Goal: Check status: Check status

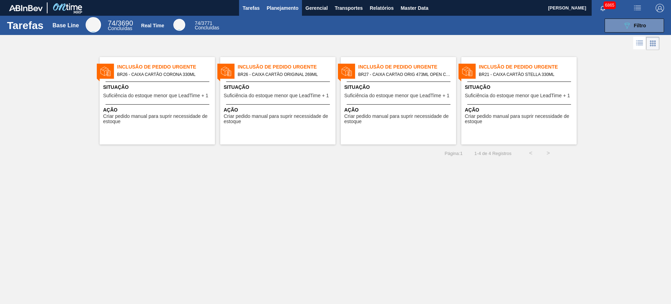
click at [288, 9] on span "Planejamento" at bounding box center [282, 8] width 32 height 8
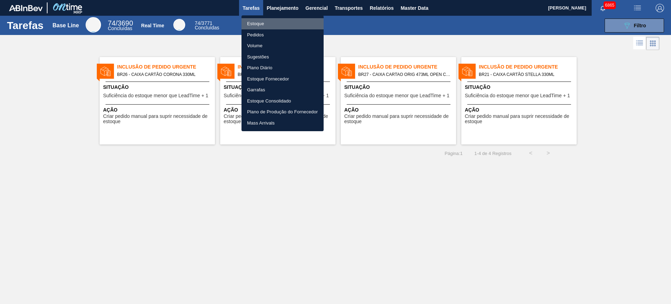
click at [277, 22] on li "Estoque" at bounding box center [282, 23] width 82 height 11
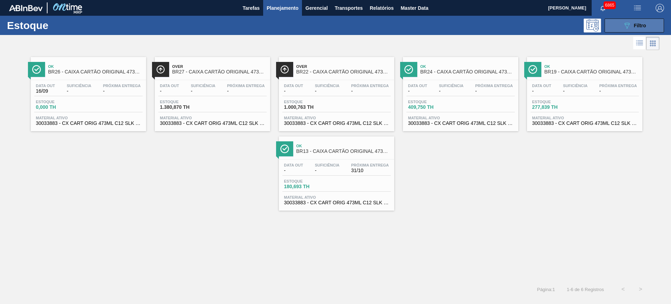
click at [536, 24] on icon at bounding box center [626, 26] width 5 height 6
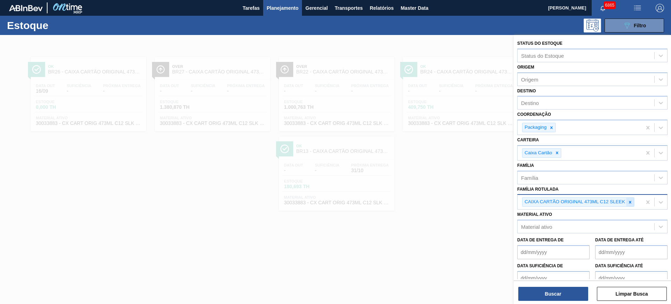
click at [536, 203] on icon at bounding box center [629, 201] width 5 height 5
click at [536, 153] on icon at bounding box center [556, 152] width 5 height 5
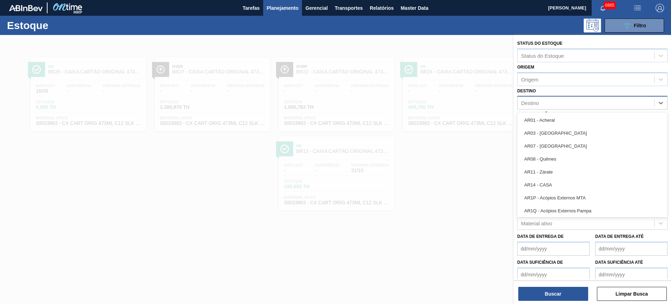
click at [536, 107] on div "Destino" at bounding box center [585, 103] width 137 height 10
click at [536, 79] on div "Origem" at bounding box center [585, 79] width 137 height 10
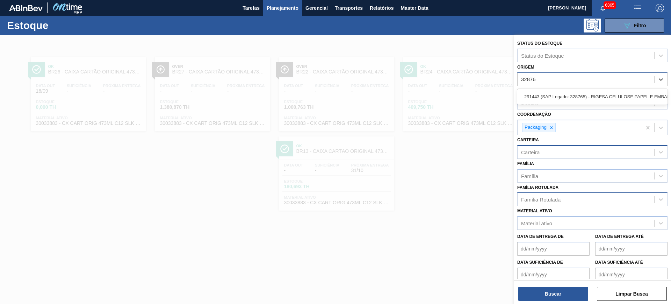
type input "328765"
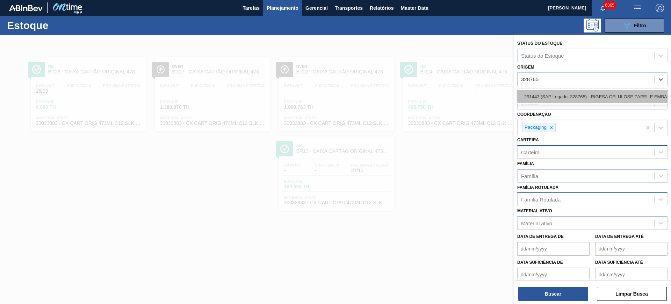
click at [536, 90] on div "291443 (SAP Legado: 328765) - RIGESA CELULOSE PAPEL E EMBALAGENS" at bounding box center [592, 96] width 150 height 13
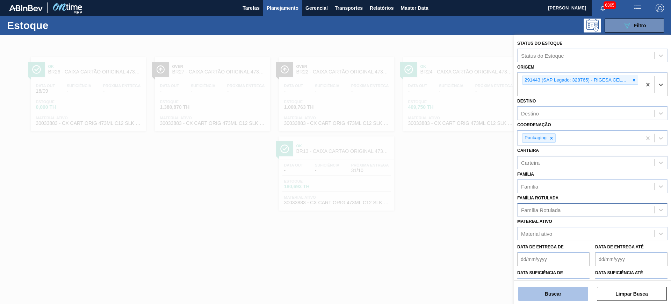
click at [536, 242] on button "Buscar" at bounding box center [553, 293] width 70 height 14
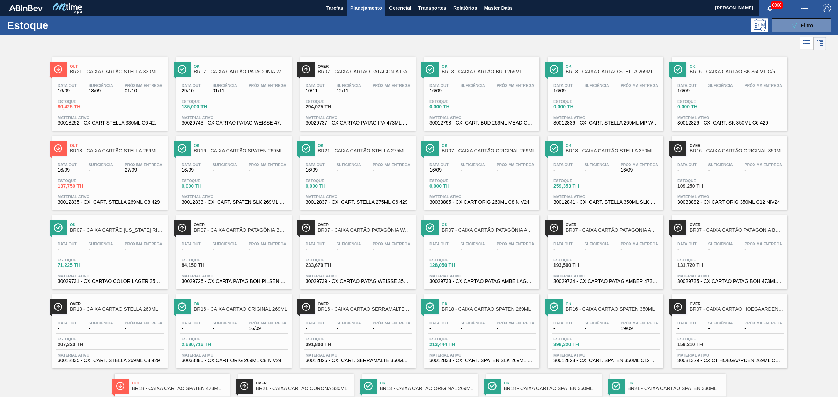
scroll to position [44, 0]
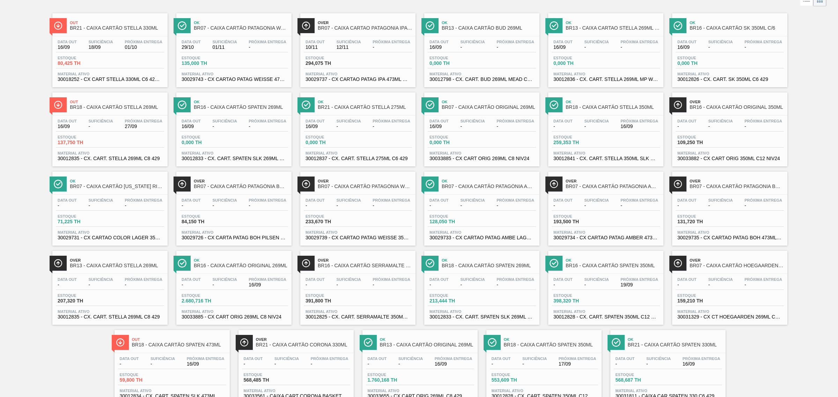
drag, startPoint x: 219, startPoint y: 128, endPoint x: 322, endPoint y: 91, distance: 109.5
click at [322, 91] on link "Ok BR21 - CAIXA CARTÃO STELLA 275ML Data out 16/09 Suficiência - Próxima Entreg…" at bounding box center [357, 126] width 124 height 79
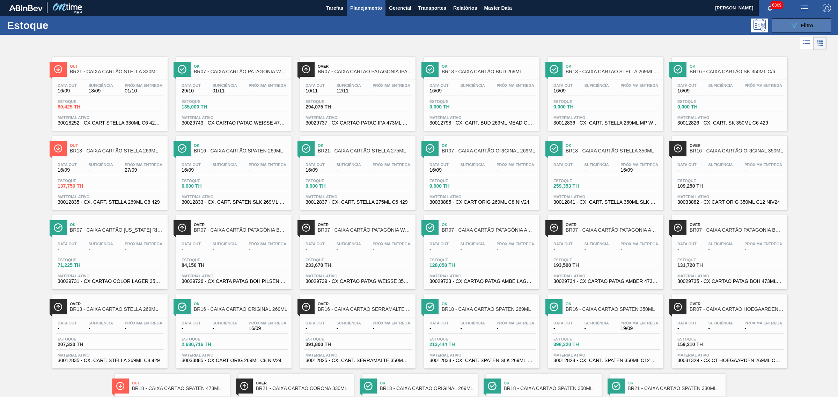
click at [536, 28] on div "089F7B8B-B2A5-4AFE-B5C0-19BA573D28AC Filtro" at bounding box center [801, 25] width 23 height 8
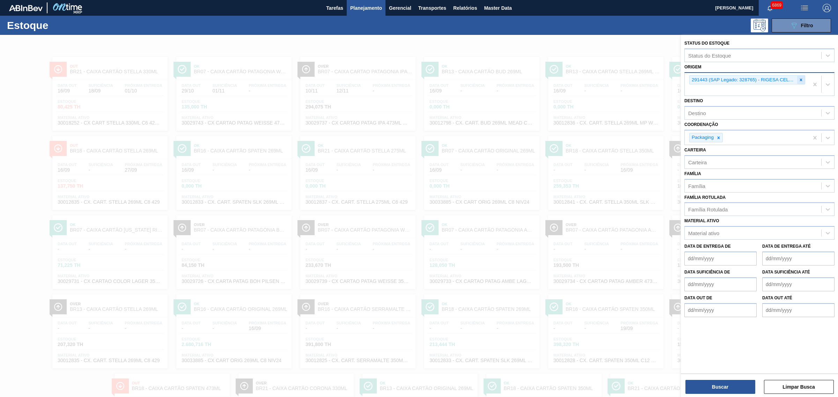
click at [536, 80] on icon at bounding box center [801, 80] width 5 height 5
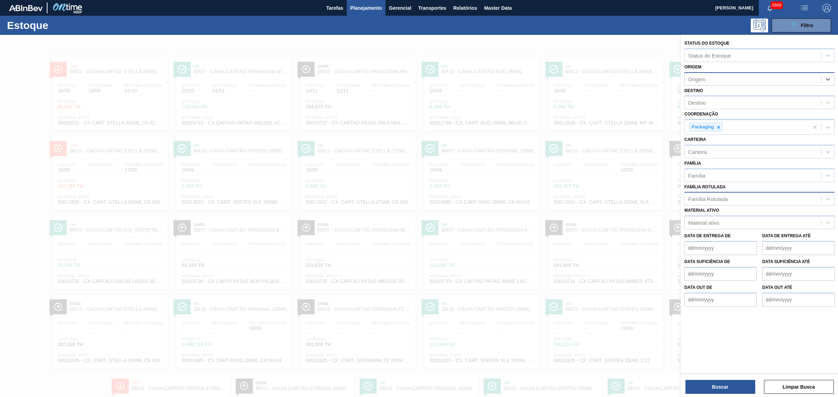
click at [536, 198] on div "Família Rotulada" at bounding box center [707, 199] width 39 height 6
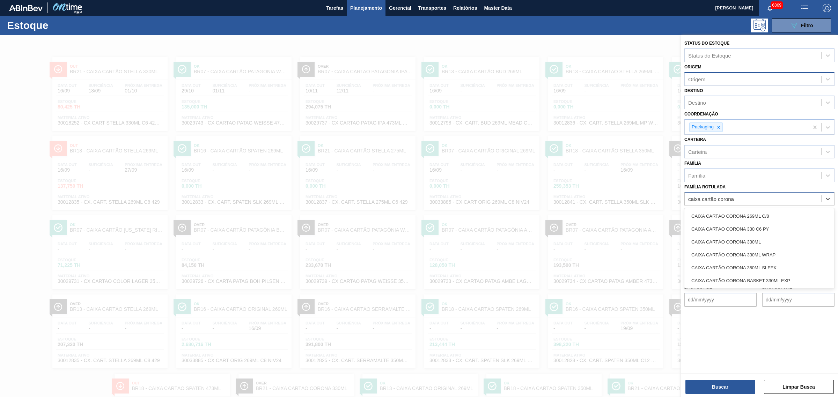
type Rotulada "caixa cartão corona 3"
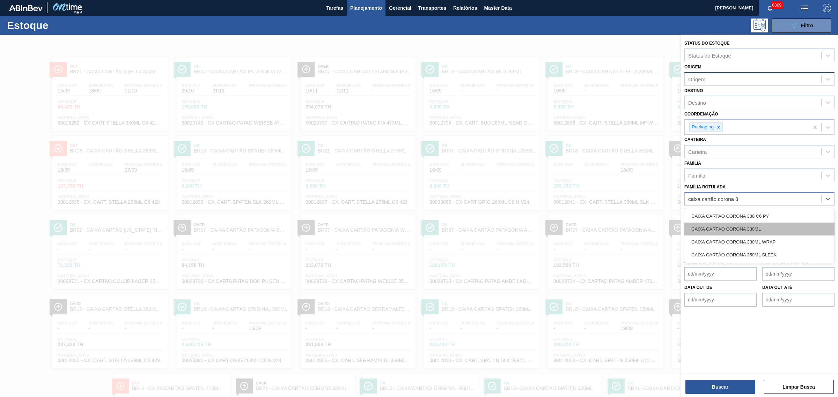
click at [536, 233] on div "CAIXA CARTÃO CORONA 330ML" at bounding box center [760, 229] width 150 height 13
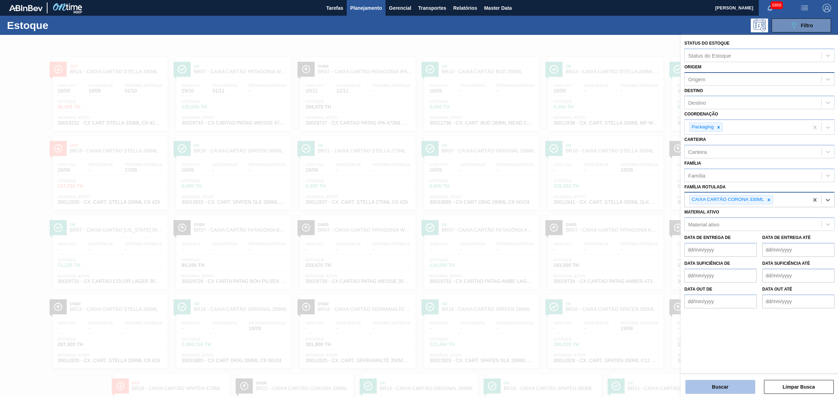
click at [536, 242] on button "Buscar" at bounding box center [721, 387] width 70 height 14
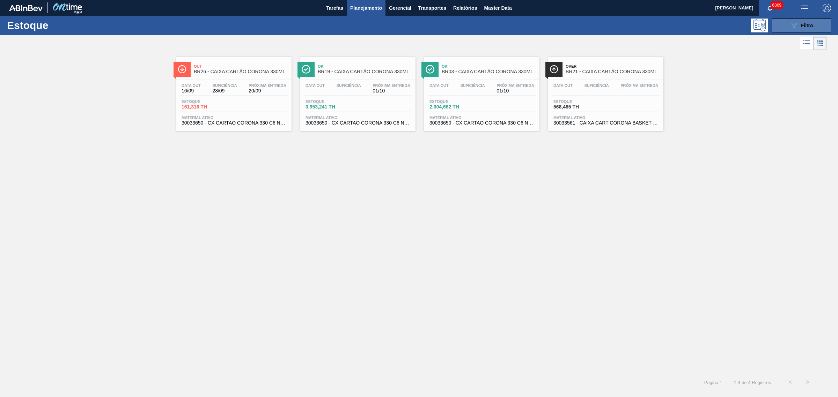
click at [536, 24] on button "089F7B8B-B2A5-4AFE-B5C0-19BA573D28AC Filtro" at bounding box center [801, 26] width 59 height 14
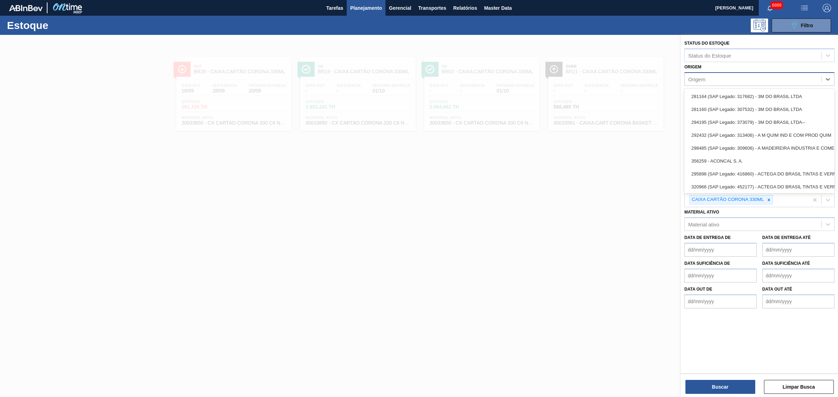
click at [536, 78] on div "Origem" at bounding box center [753, 79] width 137 height 10
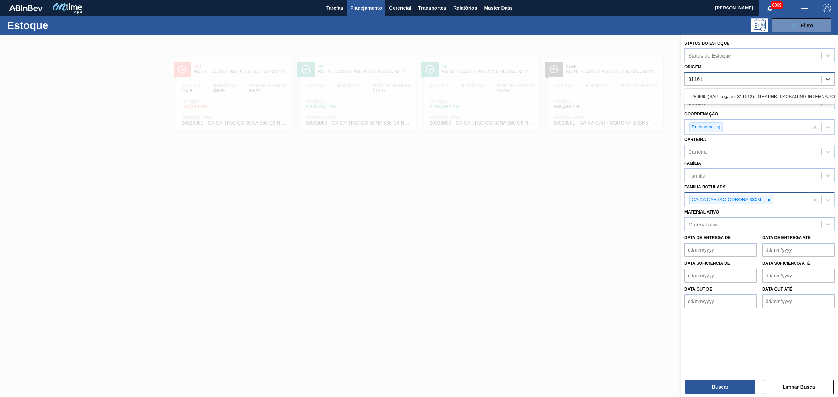
type input "311612"
click at [536, 95] on div "280665 (SAP Legado: 311612) - GRAPHIC PACKAGING INTERNATIONAL DO" at bounding box center [760, 96] width 150 height 13
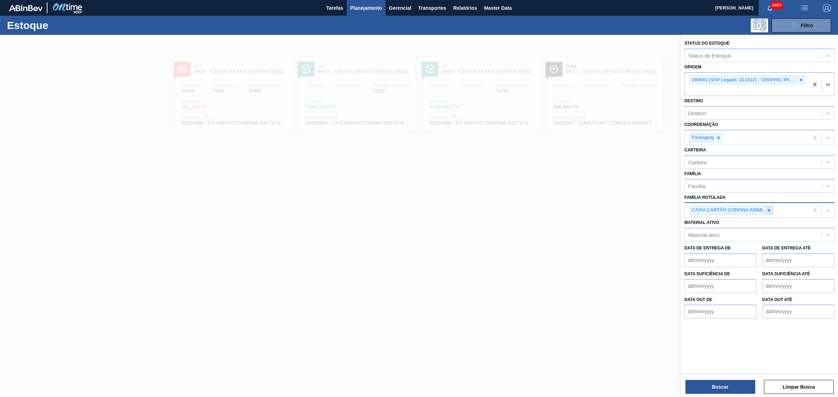
click at [536, 208] on icon at bounding box center [769, 210] width 5 height 5
click at [536, 242] on button "Buscar" at bounding box center [721, 387] width 70 height 14
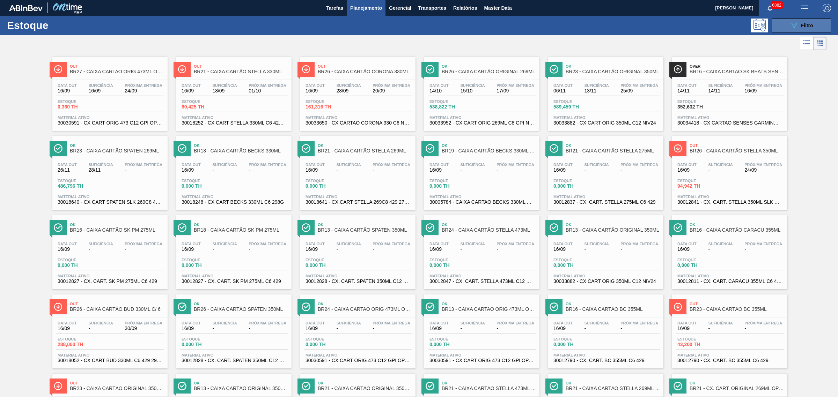
click at [536, 24] on span "Filtro" at bounding box center [807, 26] width 12 height 6
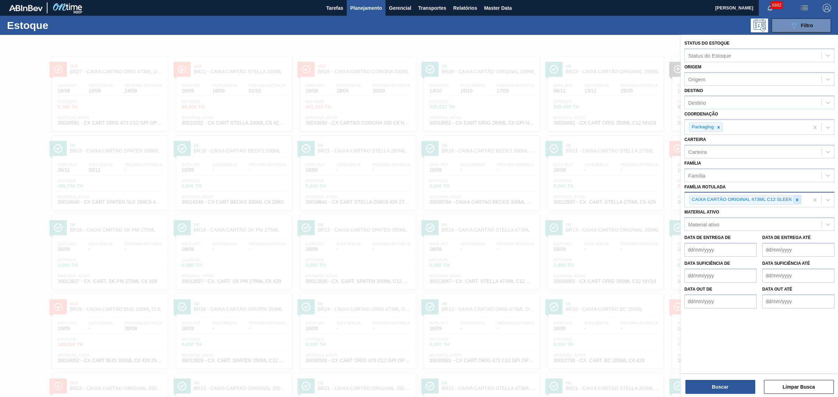
click at [536, 198] on icon at bounding box center [797, 200] width 5 height 5
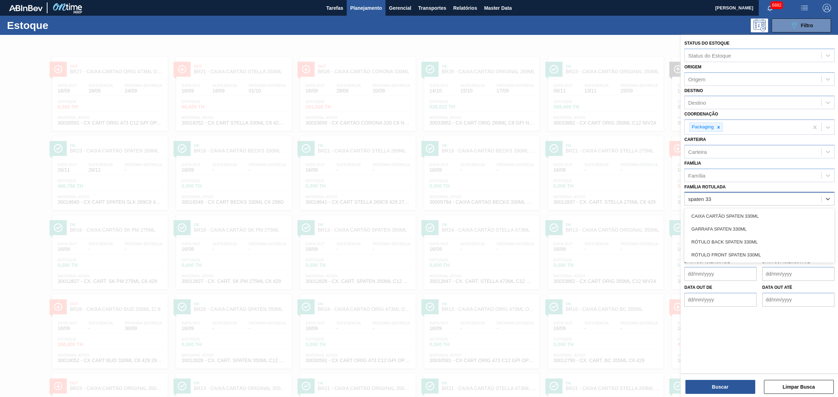
type Rotulada "spaten 330"
click at [536, 215] on div "CAIXA CARTÃO SPATEN 330ML" at bounding box center [760, 216] width 150 height 13
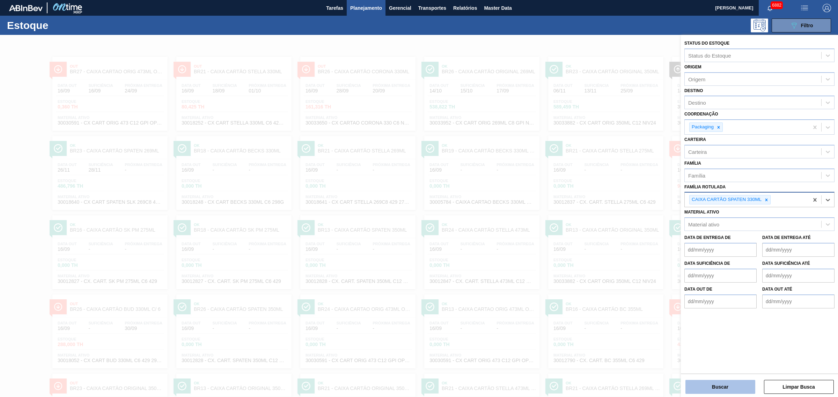
click at [536, 242] on button "Buscar" at bounding box center [721, 387] width 70 height 14
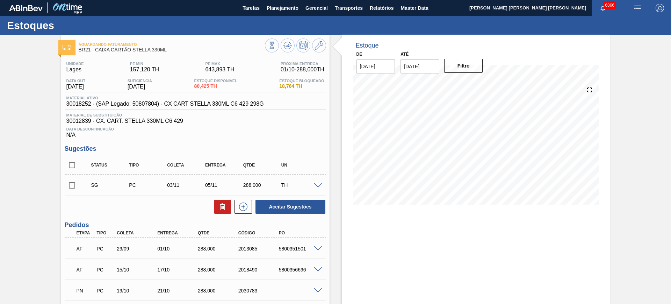
click at [414, 64] on input "30/09/2025" at bounding box center [419, 66] width 39 height 14
click at [480, 83] on button "Next Month" at bounding box center [478, 83] width 5 height 5
click at [478, 167] on div "30 1 2 3 4 5 6" at bounding box center [442, 161] width 79 height 11
click at [477, 161] on div "6" at bounding box center [476, 162] width 9 height 9
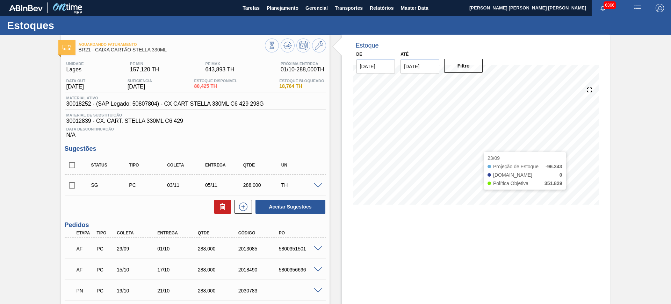
type input "[DATE]"
click at [455, 64] on button "Filtro" at bounding box center [463, 66] width 39 height 14
click at [318, 187] on div "TH" at bounding box center [300, 185] width 42 height 6
click at [317, 186] on span at bounding box center [318, 185] width 8 height 5
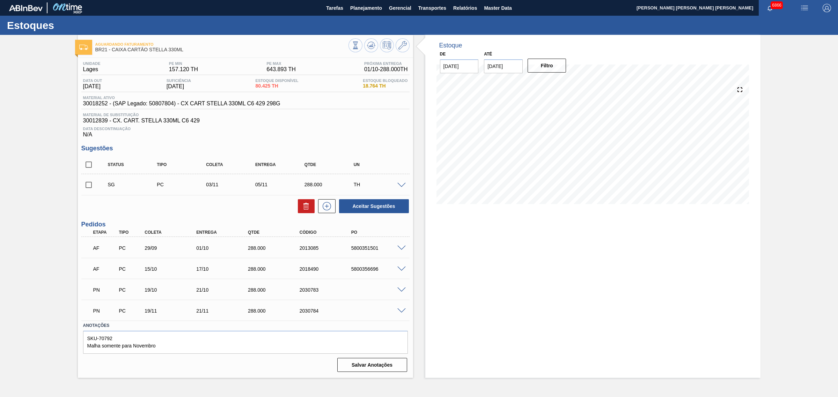
click at [89, 168] on input "checkbox" at bounding box center [88, 165] width 15 height 15
checkbox input "true"
click at [306, 207] on icon at bounding box center [306, 206] width 8 height 8
checkbox input "false"
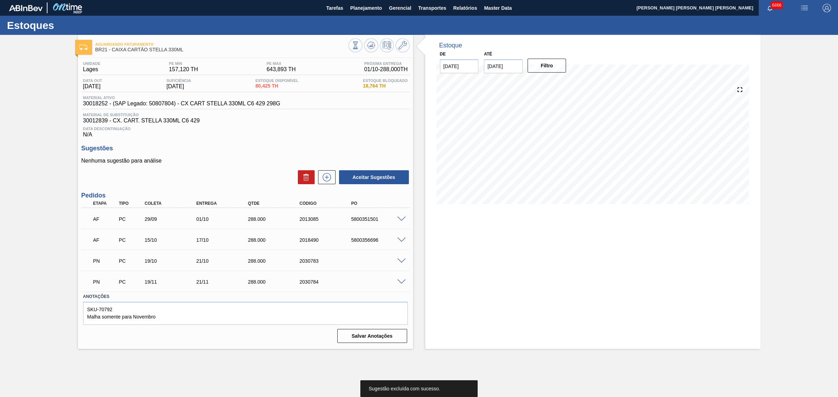
click at [400, 219] on span at bounding box center [401, 219] width 8 height 5
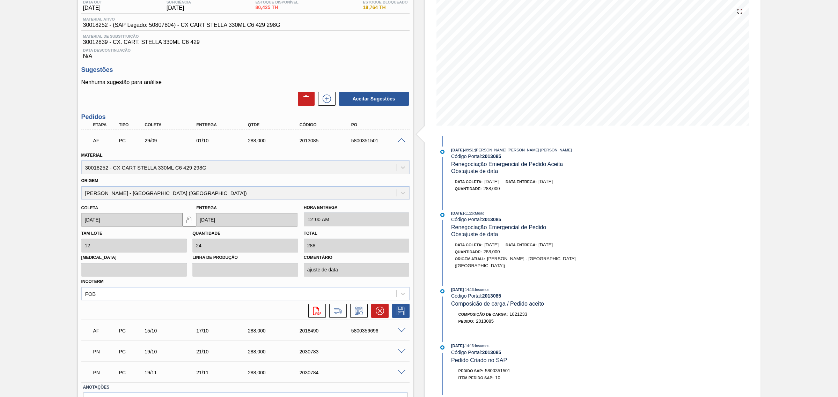
scroll to position [35, 0]
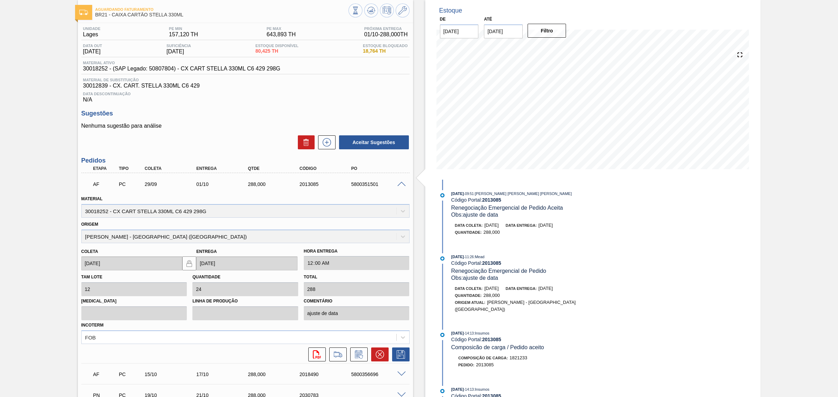
click at [402, 183] on div at bounding box center [403, 183] width 14 height 5
click at [402, 185] on span at bounding box center [401, 184] width 8 height 5
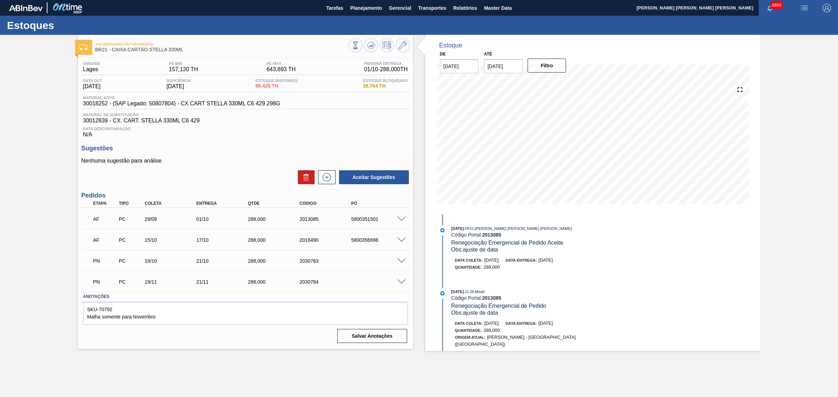
click at [401, 242] on span at bounding box center [401, 240] width 8 height 5
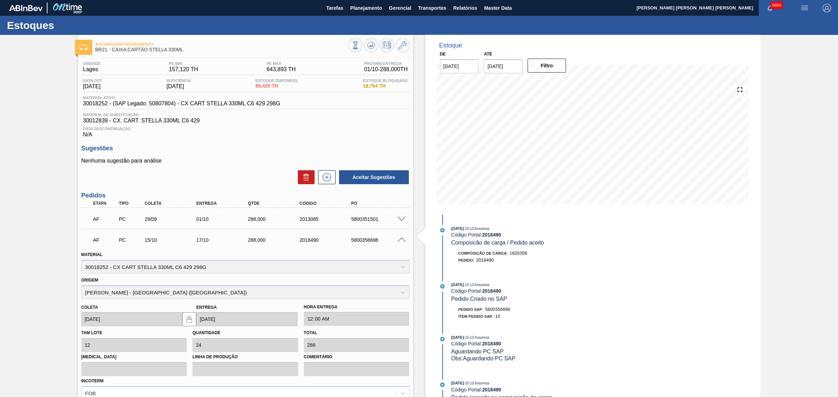
click at [402, 239] on span at bounding box center [401, 240] width 8 height 5
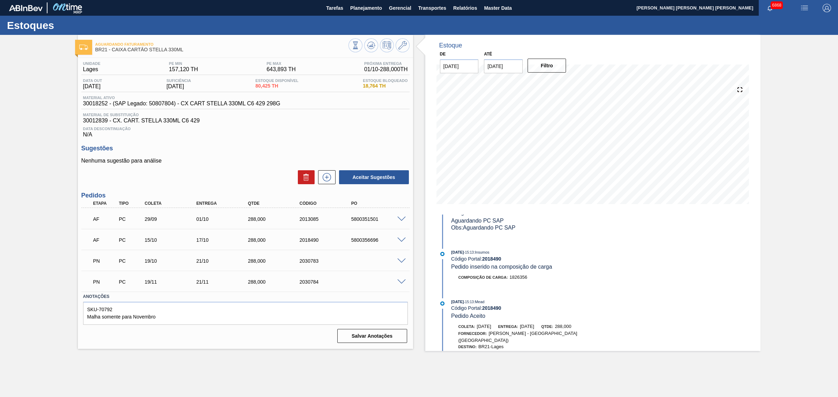
scroll to position [246, 0]
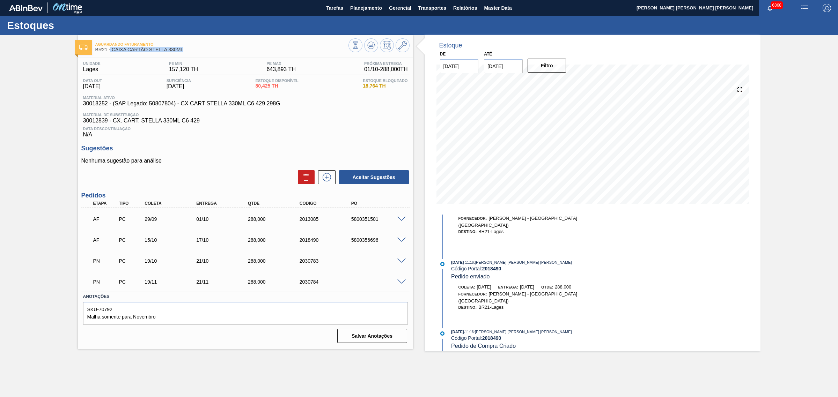
drag, startPoint x: 185, startPoint y: 53, endPoint x: 110, endPoint y: 53, distance: 74.7
click at [110, 53] on div "Aguardando Faturamento BR21 - CAIXA CARTÃO STELLA 330ML" at bounding box center [221, 47] width 253 height 16
drag, startPoint x: 110, startPoint y: 53, endPoint x: 112, endPoint y: 50, distance: 4.4
click at [111, 53] on div "Aguardando Faturamento BR21 - CAIXA CARTÃO STELLA 330ML" at bounding box center [221, 47] width 253 height 16
click at [115, 49] on span "BR21 - CAIXA CARTÃO STELLA 330ML" at bounding box center [221, 49] width 253 height 5
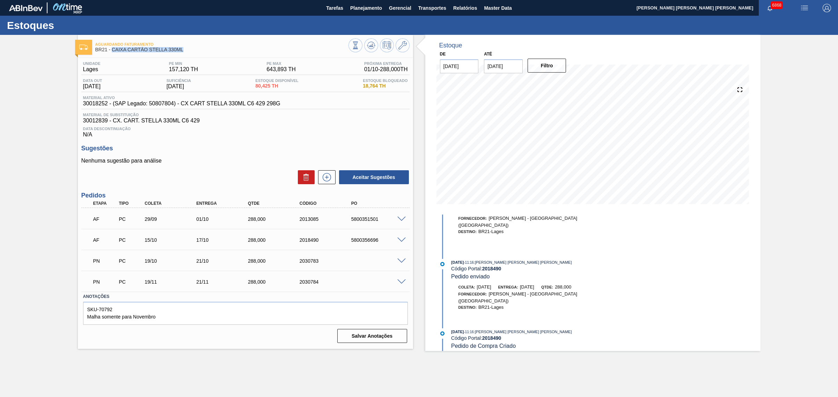
drag, startPoint x: 187, startPoint y: 48, endPoint x: 112, endPoint y: 53, distance: 74.9
click at [112, 53] on div "Aguardando Faturamento BR21 - CAIXA CARTÃO STELLA 330ML" at bounding box center [221, 47] width 253 height 16
copy span "CAIXA CARTÃO STELLA 330ML"
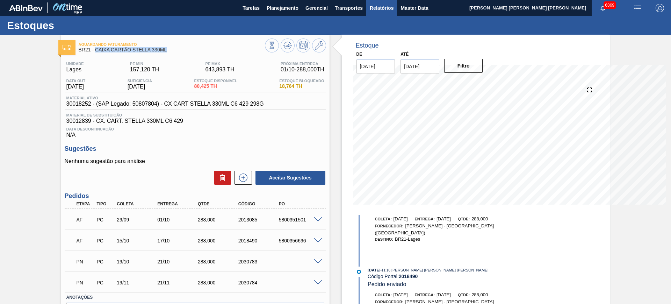
scroll to position [239, 0]
click at [273, 8] on span "Planejamento" at bounding box center [282, 8] width 32 height 8
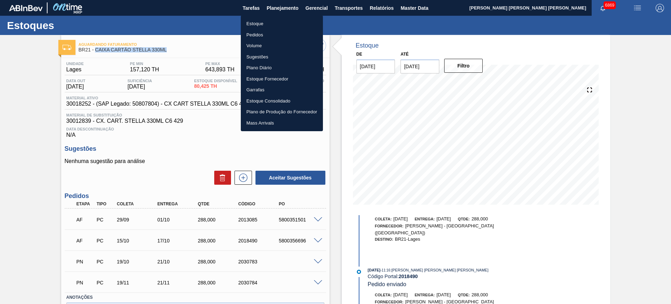
click at [265, 24] on li "Estoque" at bounding box center [282, 23] width 82 height 11
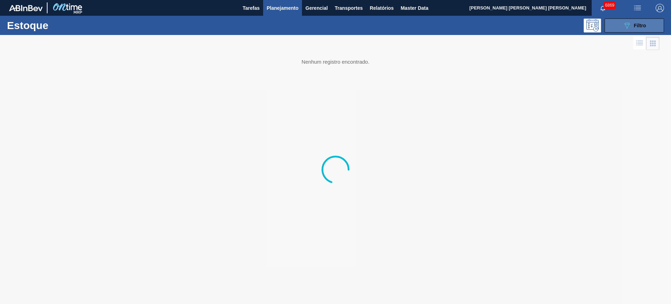
click at [631, 28] on div "089F7B8B-B2A5-4AFE-B5C0-19BA573D28AC Filtro" at bounding box center [633, 25] width 23 height 8
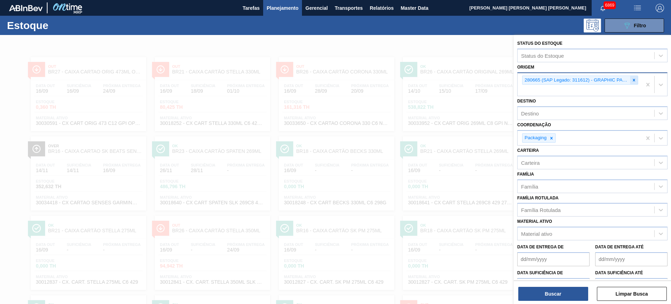
click at [631, 81] on icon at bounding box center [633, 80] width 5 height 5
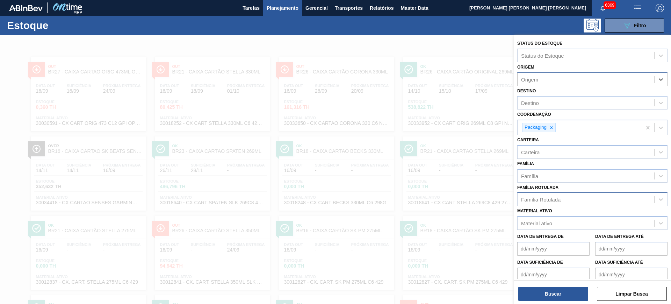
click at [550, 199] on div "Família Rotulada" at bounding box center [540, 199] width 39 height 6
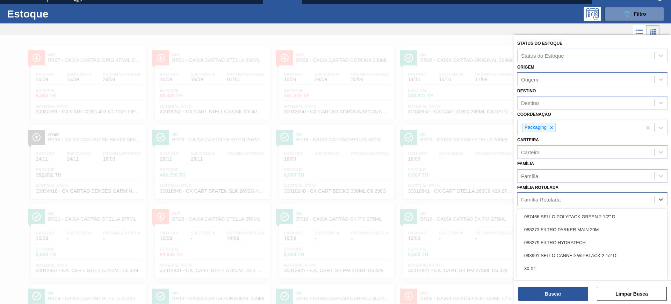
scroll to position [13, 0]
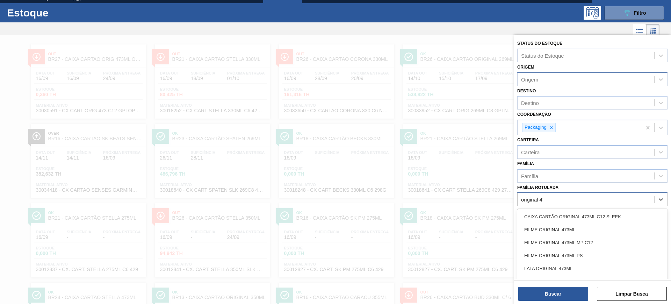
type Rotulada "original 473"
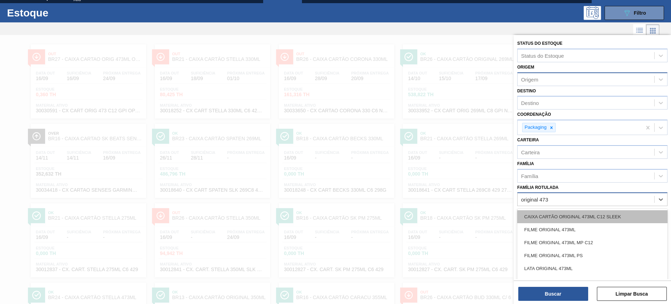
click at [574, 213] on div "CAIXA CARTÃO ORIGINAL 473ML C12 SLEEK" at bounding box center [592, 216] width 150 height 13
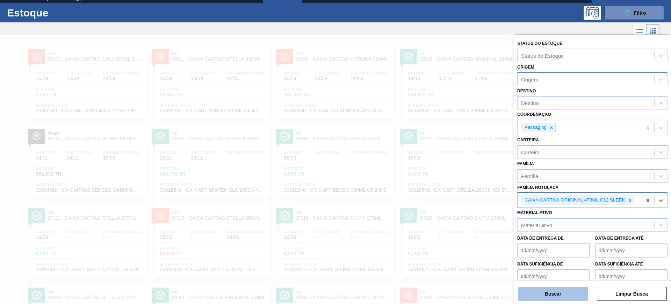
click at [567, 291] on button "Buscar" at bounding box center [553, 293] width 70 height 14
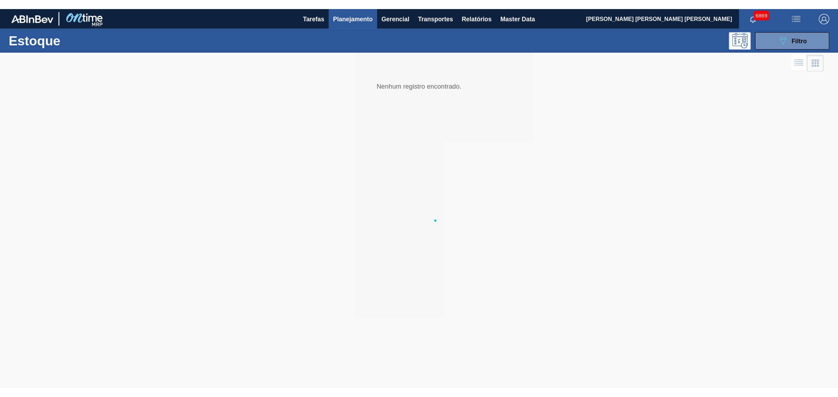
scroll to position [0, 0]
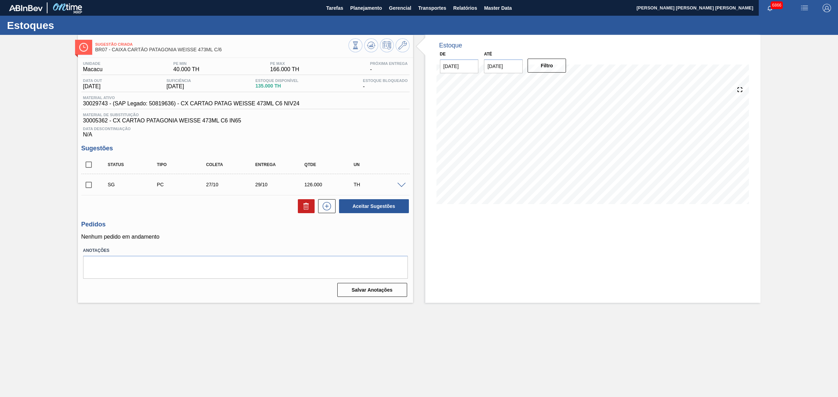
click at [86, 166] on input "checkbox" at bounding box center [88, 165] width 15 height 15
checkbox input "true"
click at [303, 211] on icon at bounding box center [306, 206] width 8 height 8
checkbox input "false"
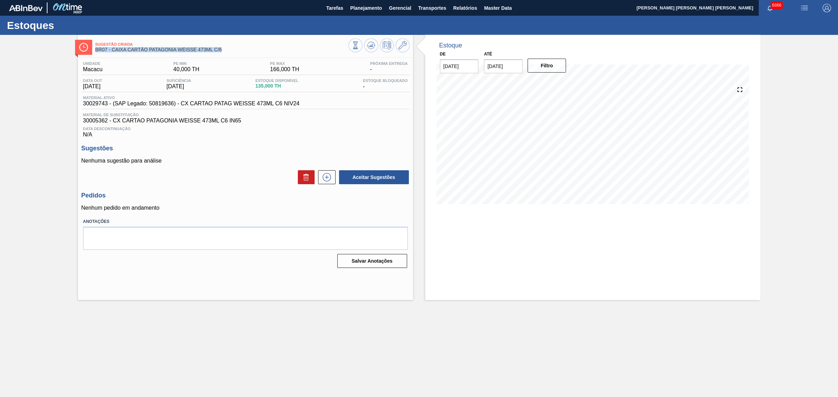
drag, startPoint x: 227, startPoint y: 47, endPoint x: 95, endPoint y: 50, distance: 131.7
click at [95, 50] on span "BR07 - CAIXA CARTÃO PATAGONIA WEISSE 473ML C/6" at bounding box center [221, 49] width 253 height 5
copy span "BR07 - CAIXA CARTÃO PATAGONIA WEISSE 473ML C/6"
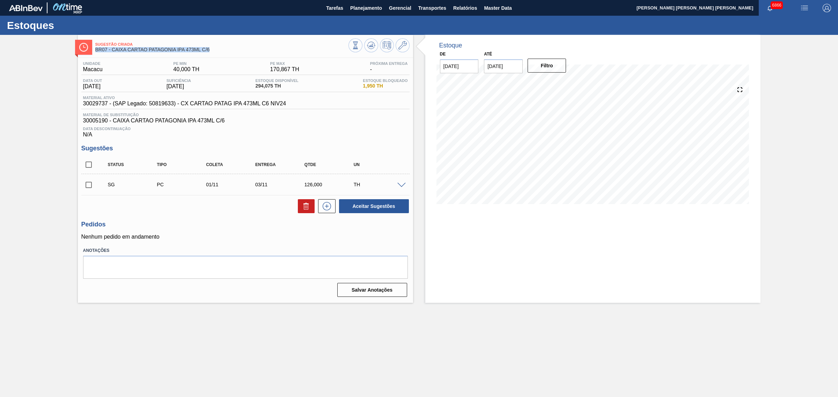
drag, startPoint x: 212, startPoint y: 47, endPoint x: 95, endPoint y: 52, distance: 117.1
click at [95, 52] on span "BR07 - CAIXA CARTAO PATAGONIA IPA 473ML C/6" at bounding box center [221, 49] width 253 height 5
copy span "BR07 - CAIXA CARTAO PATAGONIA IPA 473ML C/6"
click at [810, 5] on span "button" at bounding box center [804, 8] width 17 height 8
click at [792, 25] on li "Upload de Volumes" at bounding box center [802, 25] width 60 height 13
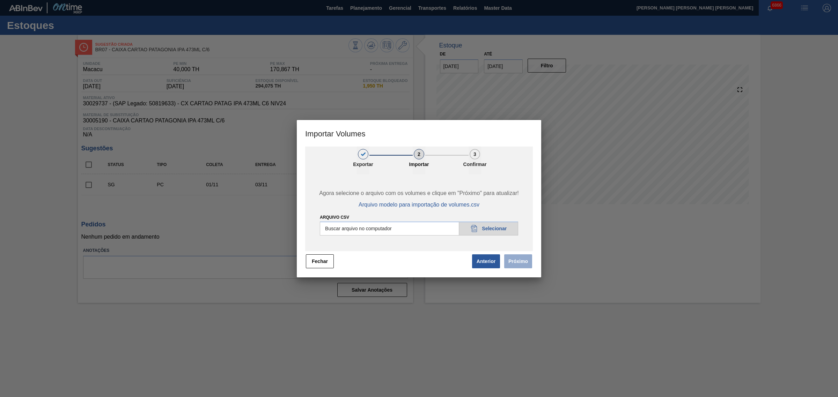
click at [746, 101] on div at bounding box center [419, 198] width 838 height 397
click at [317, 256] on button "Fechar" at bounding box center [320, 262] width 28 height 14
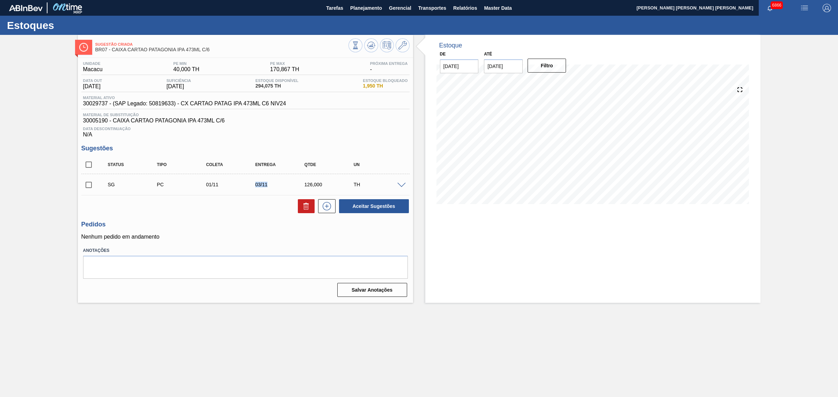
drag, startPoint x: 254, startPoint y: 190, endPoint x: 269, endPoint y: 192, distance: 15.5
click at [269, 192] on div "SG PC 01/11 03/11 126,000 TH" at bounding box center [250, 185] width 295 height 14
click at [88, 166] on input "checkbox" at bounding box center [88, 165] width 15 height 15
checkbox input "true"
click at [304, 204] on icon at bounding box center [306, 206] width 8 height 8
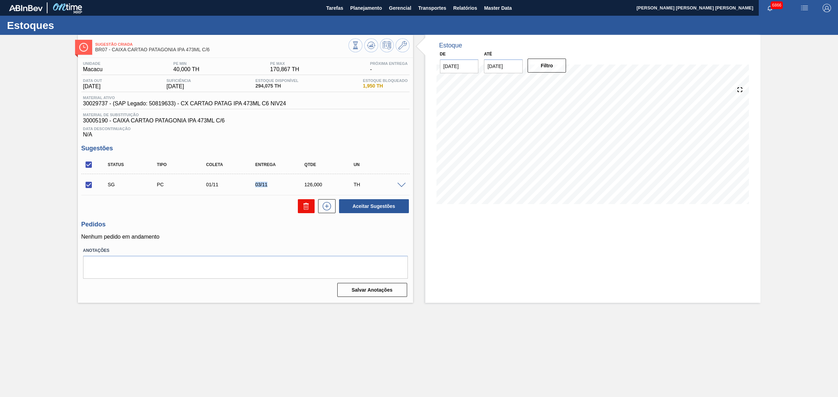
checkbox input "false"
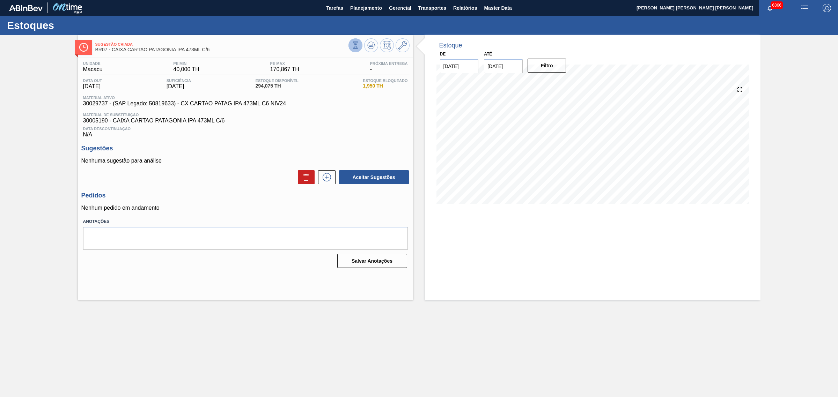
click at [359, 44] on icon at bounding box center [356, 46] width 8 height 8
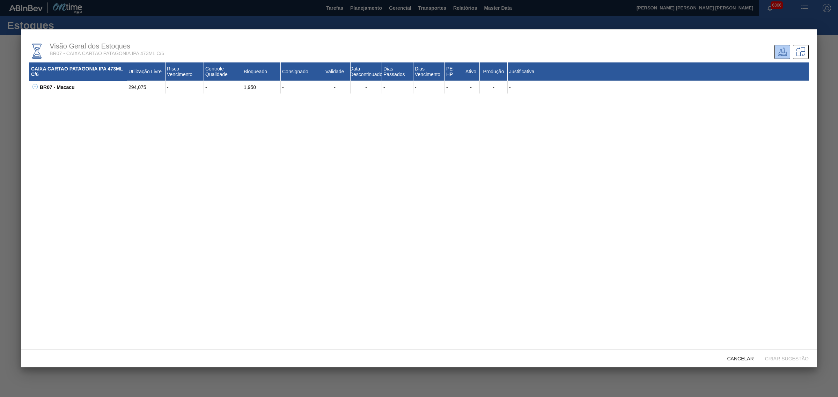
click at [36, 87] on icon at bounding box center [34, 86] width 5 height 5
click at [8, 115] on div at bounding box center [419, 198] width 838 height 397
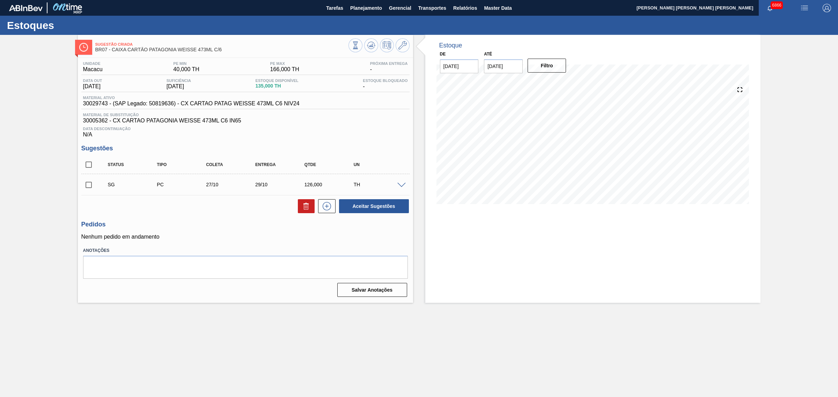
click at [92, 169] on input "checkbox" at bounding box center [88, 165] width 15 height 15
checkbox input "true"
click at [306, 208] on icon at bounding box center [306, 206] width 8 height 8
checkbox input "false"
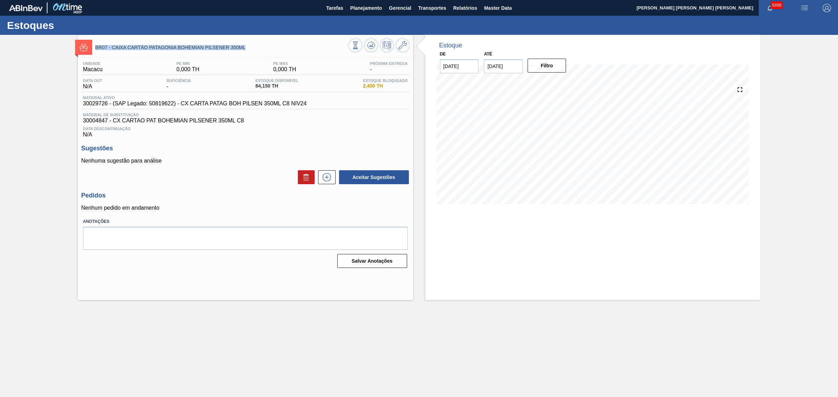
drag, startPoint x: 250, startPoint y: 50, endPoint x: 96, endPoint y: 52, distance: 153.7
click at [96, 52] on div "BR07 - CAIXA CARTÃO PATAGÔNIA BOHEMIAN PILSENER 350ML" at bounding box center [221, 47] width 253 height 16
click at [307, 43] on div "BR07 - CAIXA CARTÃO PATAGÔNIA BOHEMIAN PILSENER 350ML" at bounding box center [221, 47] width 253 height 16
drag, startPoint x: 233, startPoint y: 48, endPoint x: 98, endPoint y: 50, distance: 134.8
click at [98, 50] on span "BR07 - CAIXA CARTÃO COLORADO RIB LAGER 350ML C/8" at bounding box center [221, 47] width 253 height 5
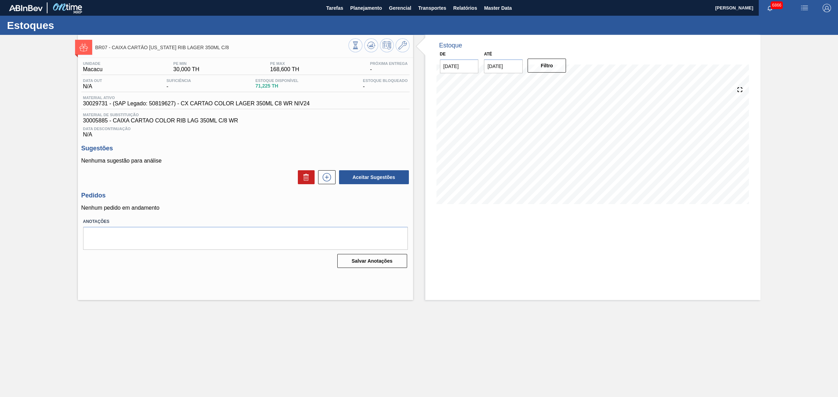
click at [236, 152] on h3 "Sugestões" at bounding box center [245, 148] width 328 height 7
drag, startPoint x: 233, startPoint y: 50, endPoint x: 95, endPoint y: 53, distance: 137.7
click at [95, 53] on div "BR07 - CAIXA CARTÃO COLORADO RIB LAGER 350ML C/8" at bounding box center [221, 47] width 253 height 16
copy span "BR07 - CAIXA CARTÃO COLORADO RIB LAGER 350ML C/8"
drag, startPoint x: 218, startPoint y: 49, endPoint x: 231, endPoint y: 50, distance: 12.9
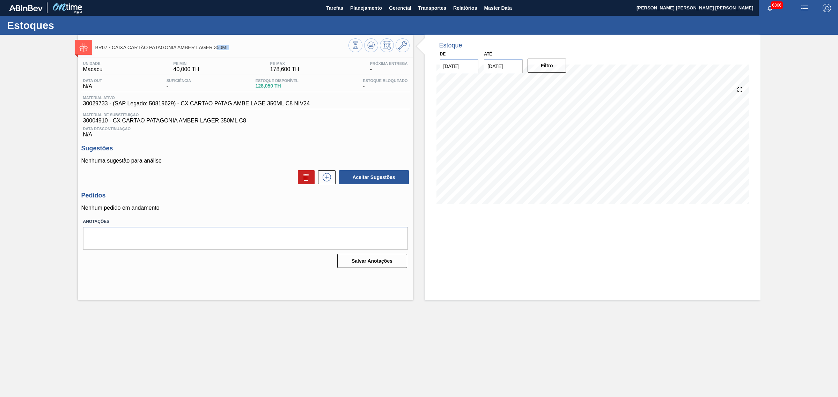
click at [231, 50] on span "BR07 - CAIXA CARTÃO PATAGÔNIA AMBER LAGER 350ML" at bounding box center [221, 47] width 253 height 5
click at [372, 49] on icon at bounding box center [371, 45] width 8 height 8
drag, startPoint x: 228, startPoint y: 51, endPoint x: 101, endPoint y: 49, distance: 126.8
click at [101, 49] on div "BR07 - CAIXA CARTÃO PATAGONIA AMBER LAGER 473ML" at bounding box center [221, 47] width 253 height 16
click at [245, 46] on span "BR07 - CAIXA CARTÃO PATAGONIA AMBER LAGER 473ML" at bounding box center [221, 47] width 253 height 5
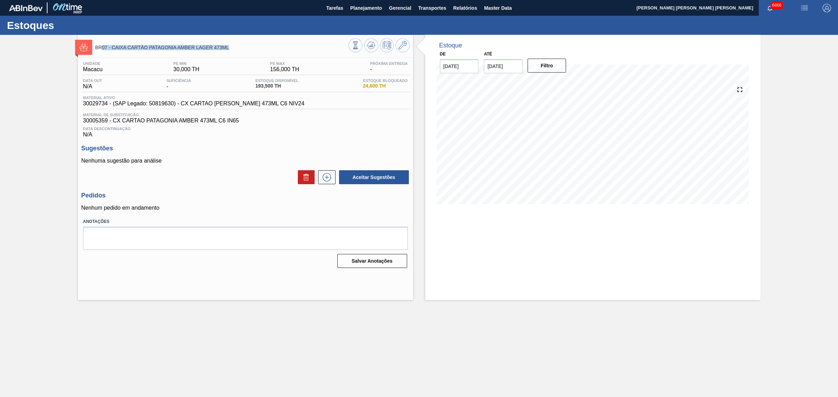
click at [203, 54] on div "BR07 - CAIXA CARTÃO PATAGONIA AMBER LAGER 473ML" at bounding box center [221, 47] width 253 height 16
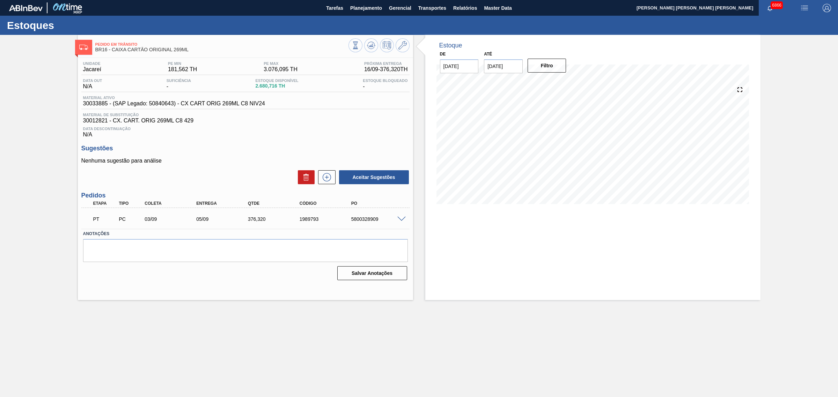
click at [399, 220] on span at bounding box center [401, 219] width 8 height 5
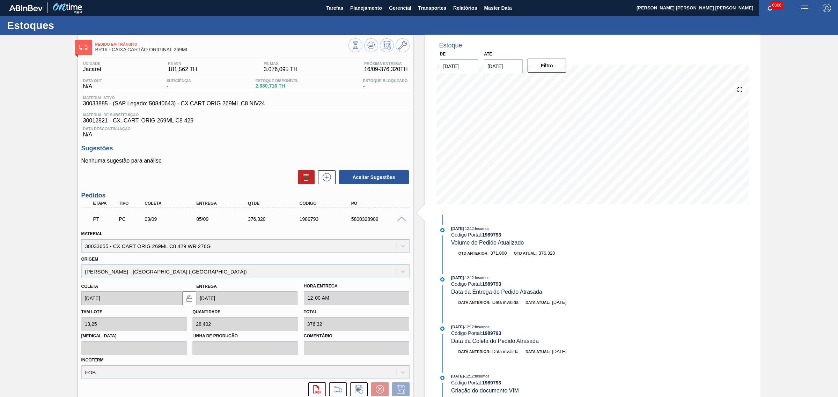
click at [402, 221] on span at bounding box center [401, 219] width 8 height 5
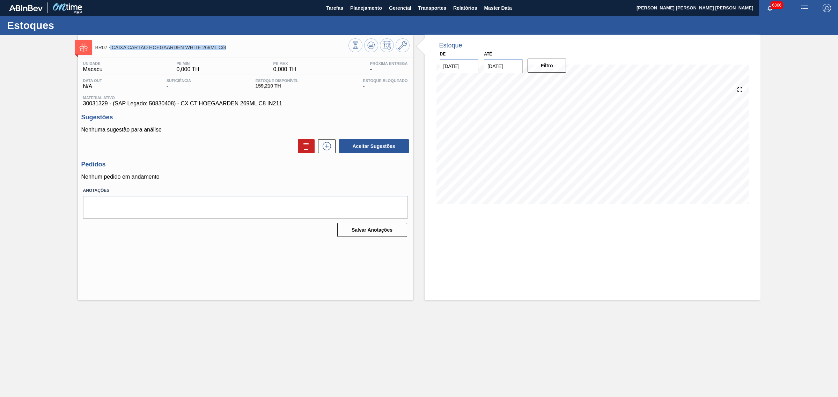
drag, startPoint x: 231, startPoint y: 50, endPoint x: 111, endPoint y: 52, distance: 119.8
click at [111, 52] on div "BR07 - CAIXA CARTÃO HOEGAARDEN WHITE 269ML C/8" at bounding box center [221, 47] width 253 height 16
copy span "CAIXA CARTÃO HOEGAARDEN WHITE 269ML C/8"
click at [255, 46] on span "BR07 - CAIXA CARTÃO HOEGAARDEN WHITE 269ML C/8" at bounding box center [221, 47] width 253 height 5
drag, startPoint x: 229, startPoint y: 47, endPoint x: 93, endPoint y: 51, distance: 135.6
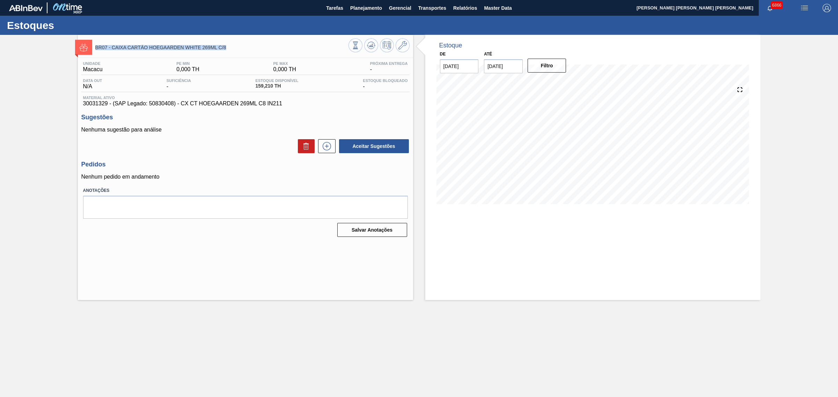
click at [93, 51] on div "BR07 - CAIXA CARTÃO HOEGAARDEN WHITE 269ML C/8" at bounding box center [245, 46] width 335 height 16
copy span "BR07 - CAIXA CARTÃO HOEGAARDEN WHITE 269ML C/8"
click at [268, 46] on span "BR07 - CAIXA CARTÃO HOEGAARDEN WHITE 269ML C/8" at bounding box center [221, 47] width 253 height 5
drag, startPoint x: 290, startPoint y: 97, endPoint x: 285, endPoint y: 93, distance: 5.9
click at [290, 97] on span "Material ativo" at bounding box center [245, 98] width 325 height 4
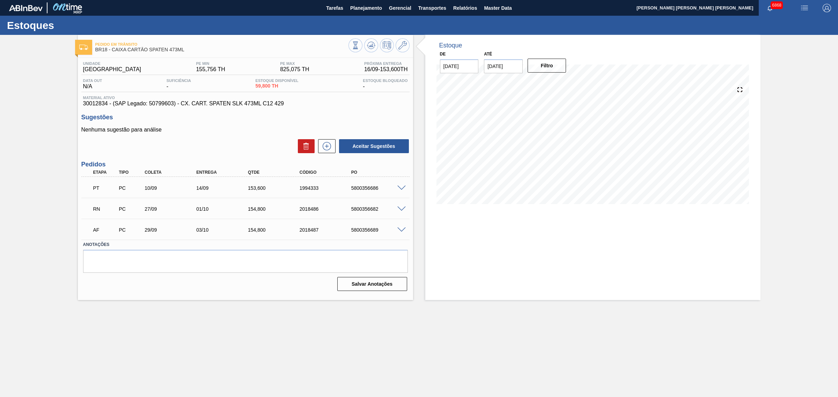
click at [400, 212] on span at bounding box center [401, 209] width 8 height 5
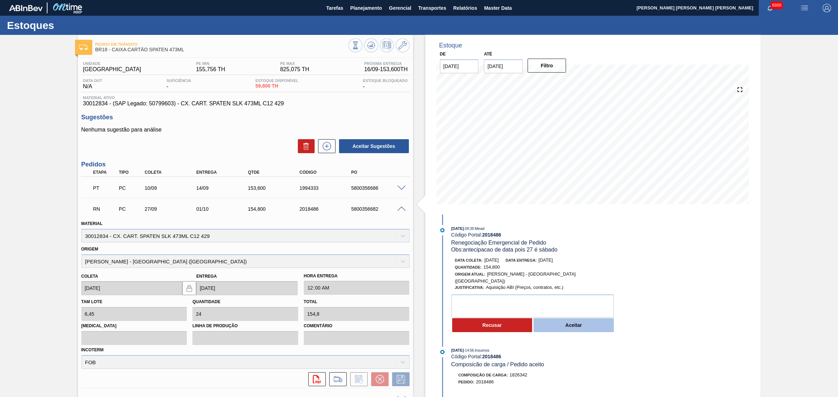
click at [575, 319] on button "Aceitar" at bounding box center [574, 326] width 80 height 14
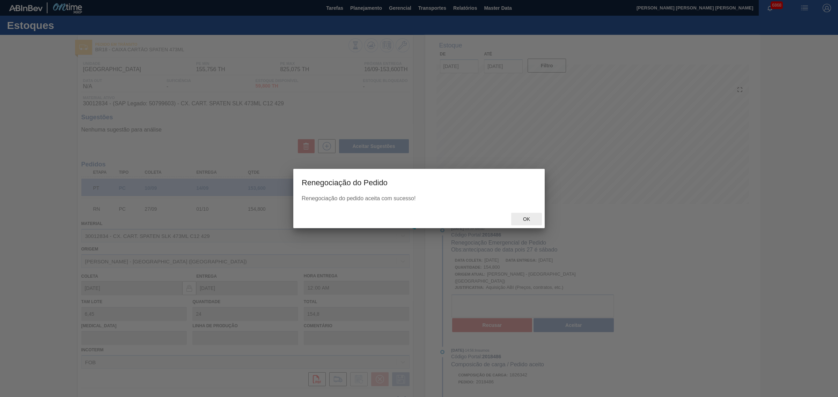
click at [529, 217] on div "Ok" at bounding box center [526, 219] width 31 height 13
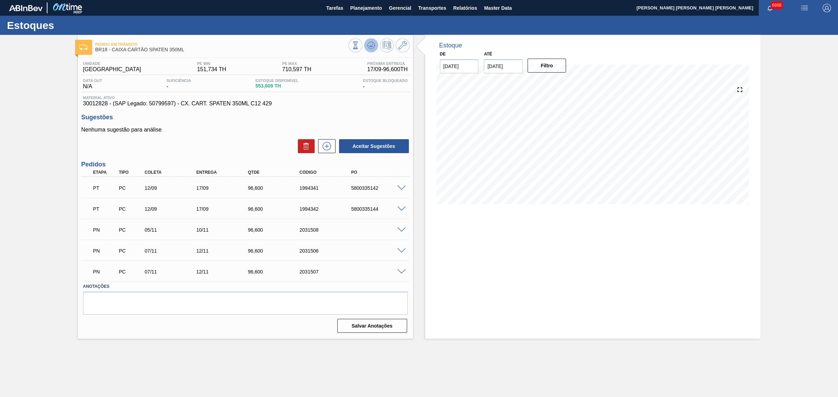
click at [376, 45] on button at bounding box center [371, 45] width 14 height 14
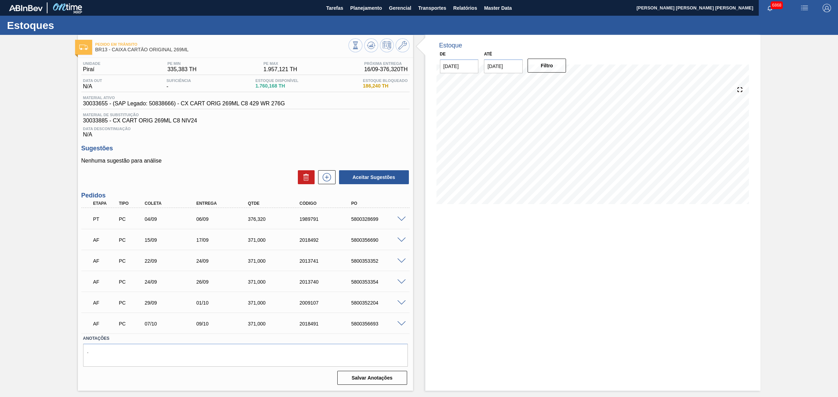
click at [494, 261] on div "Estoque De [DATE] Até [DATE] Filtro" at bounding box center [592, 213] width 335 height 356
drag, startPoint x: 195, startPoint y: 48, endPoint x: 112, endPoint y: 55, distance: 82.7
click at [112, 55] on div "Pedido [PERSON_NAME] BR13 - CAIXA CARTÃO ORIGINAL 269ML" at bounding box center [221, 47] width 253 height 16
click at [548, 270] on div "Estoque De 16/09/2025 Até 06/12/2025 Filtro 20/09 Projeção de Estoque 2,456.299…" at bounding box center [592, 213] width 335 height 356
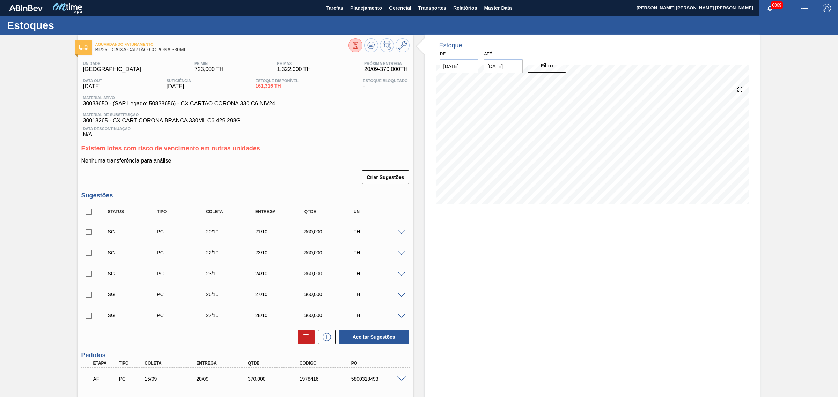
click at [399, 233] on span at bounding box center [401, 232] width 8 height 5
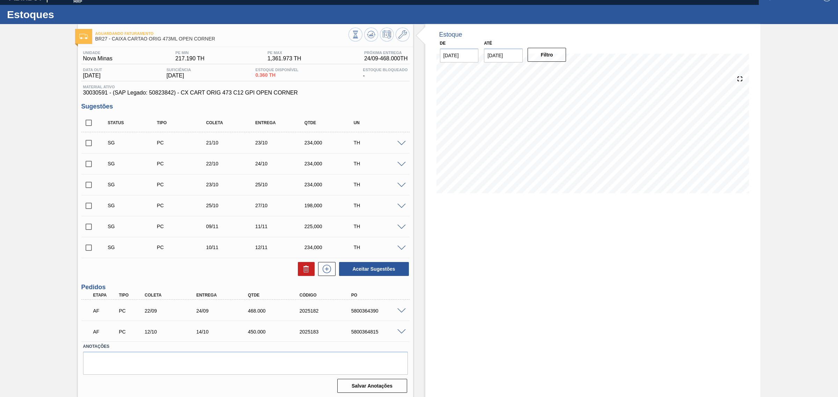
scroll to position [13, 0]
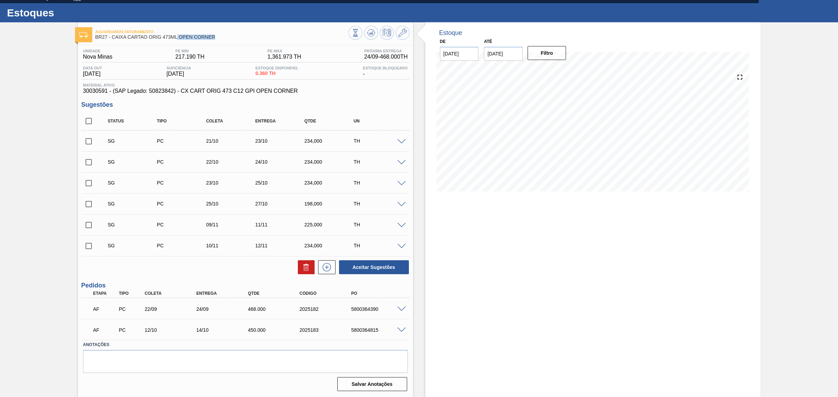
drag, startPoint x: 177, startPoint y: 38, endPoint x: 212, endPoint y: 43, distance: 34.9
click at [212, 43] on div "Aguardando Faturamento BR27 - CAIXA CARTAO ORIG 473ML OPEN CORNER Unidade Nova …" at bounding box center [245, 209] width 335 height 375
click at [219, 37] on span "BR27 - CAIXA CARTAO ORIG 473ML OPEN CORNER" at bounding box center [221, 37] width 253 height 5
drag, startPoint x: 219, startPoint y: 39, endPoint x: 180, endPoint y: 38, distance: 38.8
click at [180, 38] on span "BR27 - CAIXA CARTAO ORIG 473ML OPEN CORNER" at bounding box center [221, 37] width 253 height 5
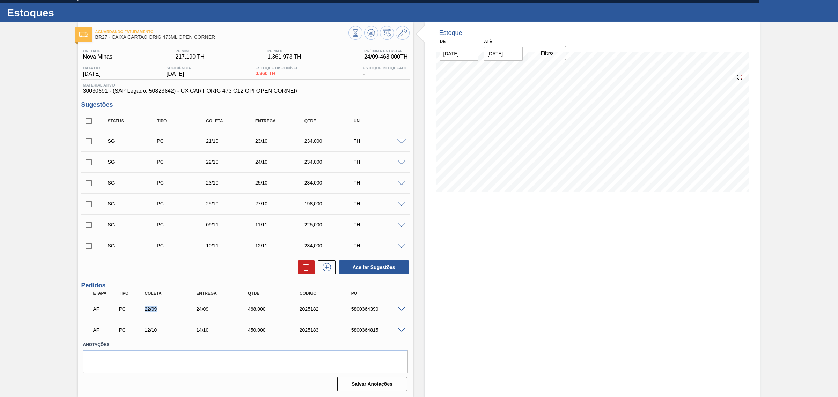
drag, startPoint x: 141, startPoint y: 312, endPoint x: 177, endPoint y: 317, distance: 36.4
click at [177, 317] on div "AF PC 22/09 24/09 468.000 2025182 5800364390" at bounding box center [245, 308] width 328 height 17
drag, startPoint x: 144, startPoint y: 331, endPoint x: 382, endPoint y: 330, distance: 238.2
click at [382, 330] on div "AF PC 12/10 14/10 450.000 2025183 5800364815" at bounding box center [244, 330] width 310 height 14
click at [224, 282] on h3 "Pedidos" at bounding box center [245, 285] width 328 height 7
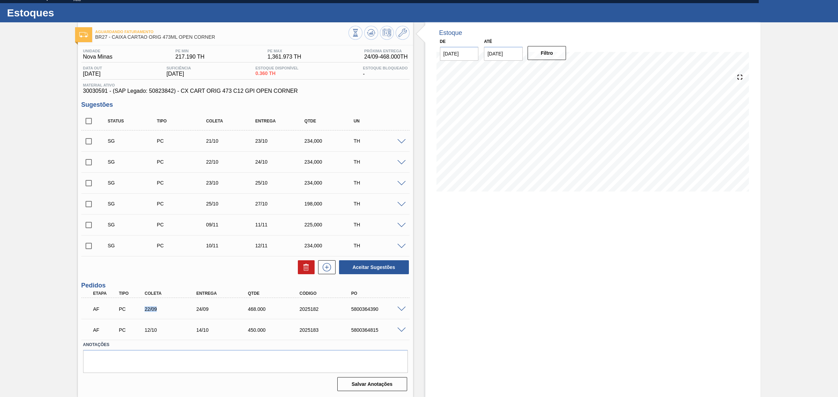
drag, startPoint x: 141, startPoint y: 312, endPoint x: 165, endPoint y: 311, distance: 23.8
click at [165, 311] on div "22/09" at bounding box center [166, 310] width 52 height 6
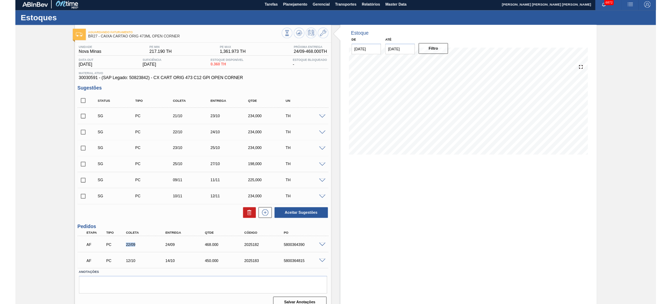
scroll to position [0, 0]
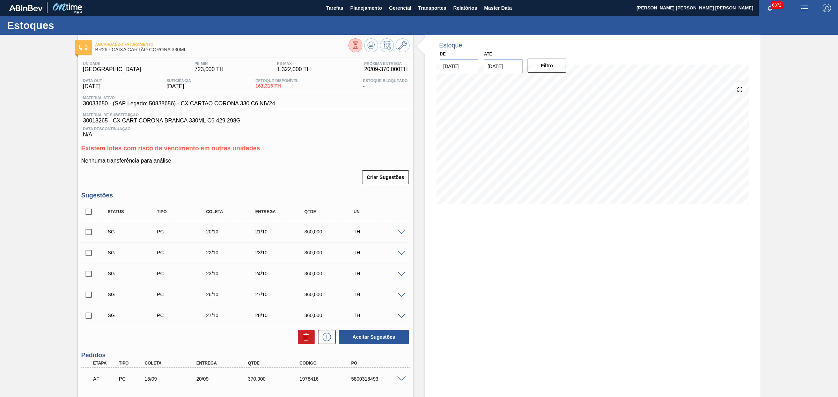
click at [93, 212] on input "checkbox" at bounding box center [88, 212] width 15 height 15
checkbox input "true"
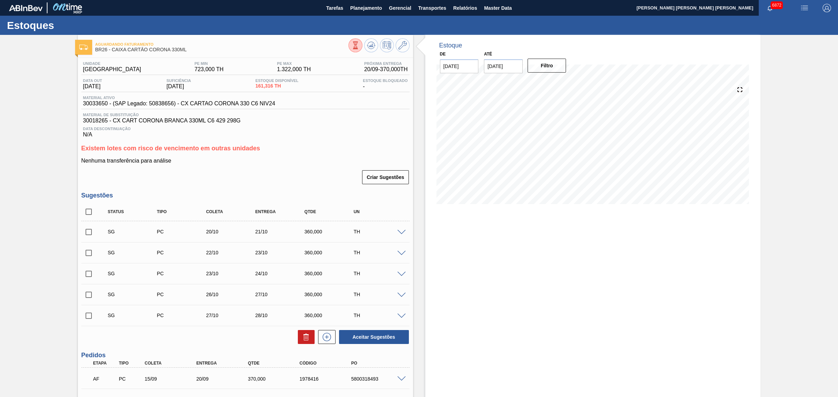
checkbox input "true"
click at [307, 336] on icon at bounding box center [306, 335] width 5 height 1
checkbox input "false"
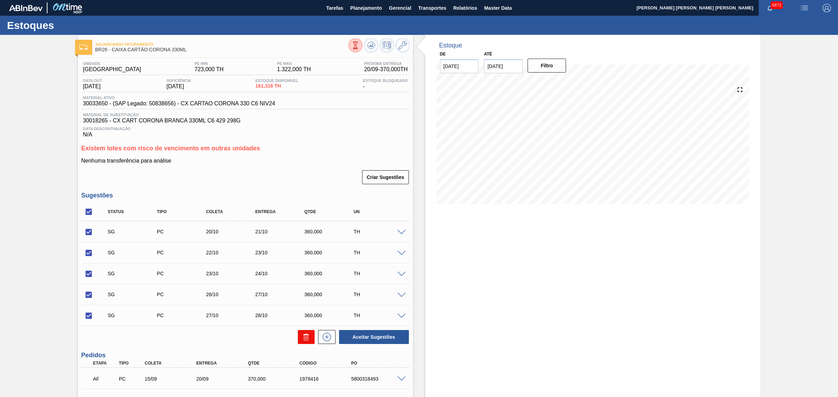
checkbox input "false"
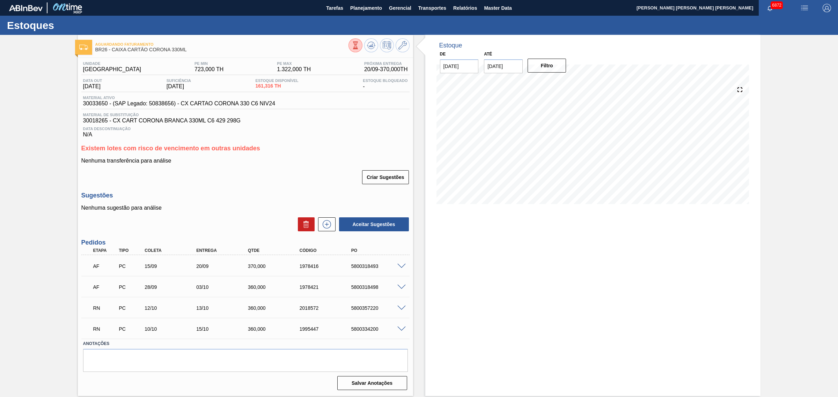
click at [400, 308] on span at bounding box center [401, 308] width 8 height 5
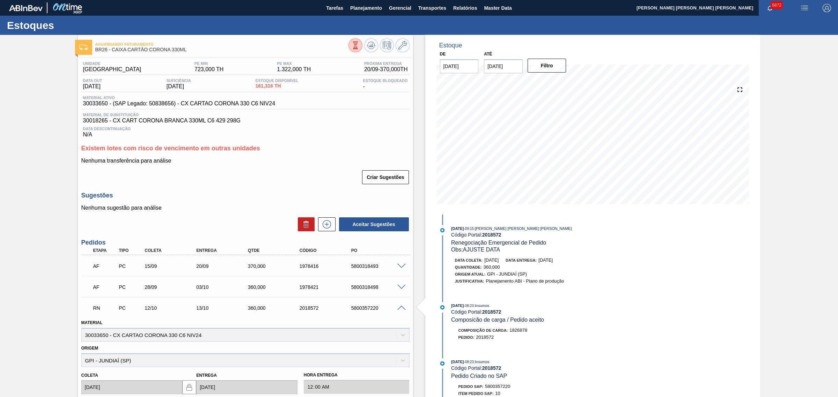
click at [402, 311] on span at bounding box center [401, 308] width 8 height 5
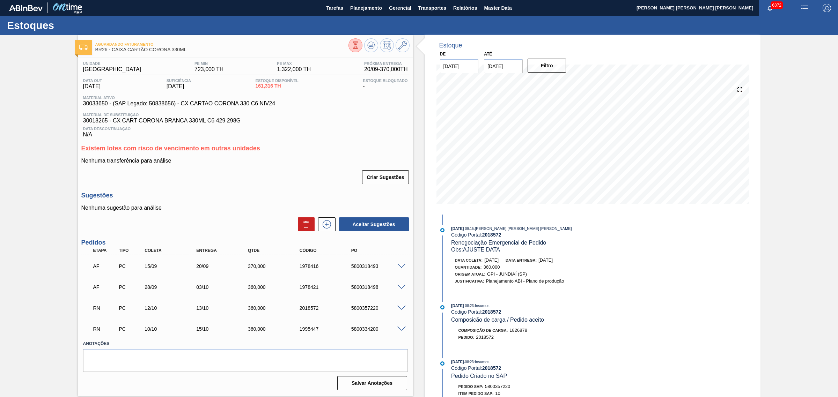
click at [401, 330] on span at bounding box center [401, 329] width 8 height 5
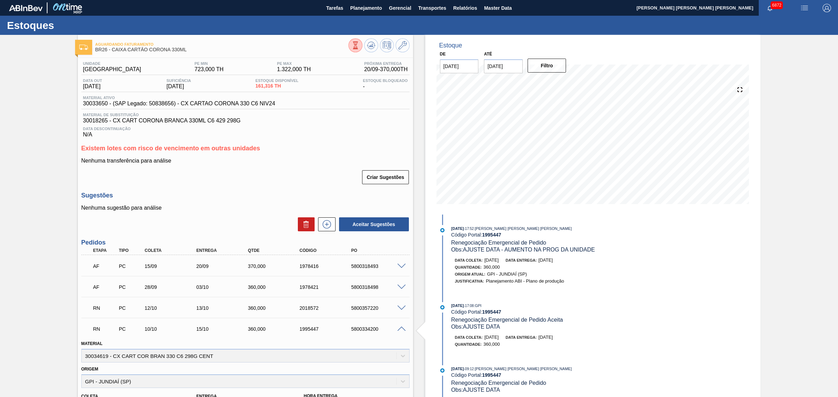
click at [402, 330] on span at bounding box center [401, 329] width 8 height 5
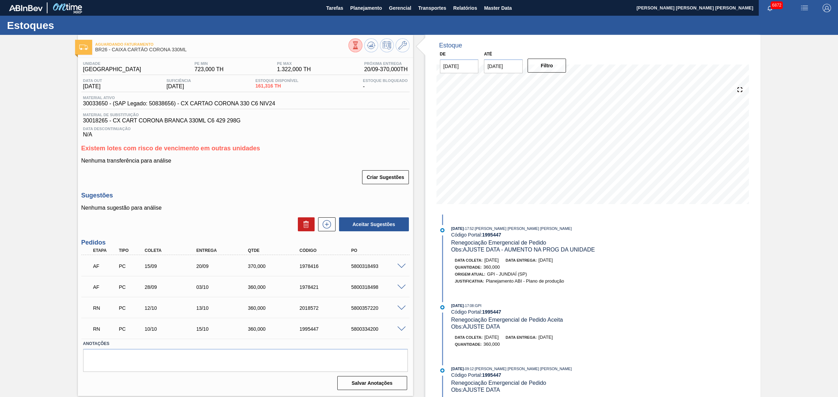
scroll to position [0, 0]
click at [401, 330] on span at bounding box center [401, 329] width 8 height 5
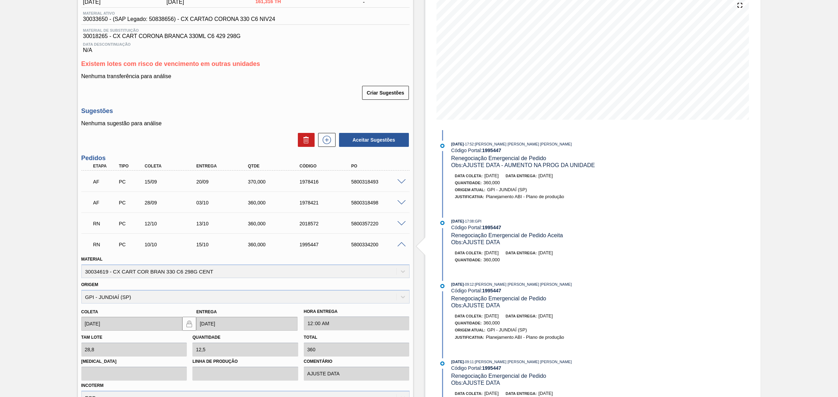
scroll to position [88, 0]
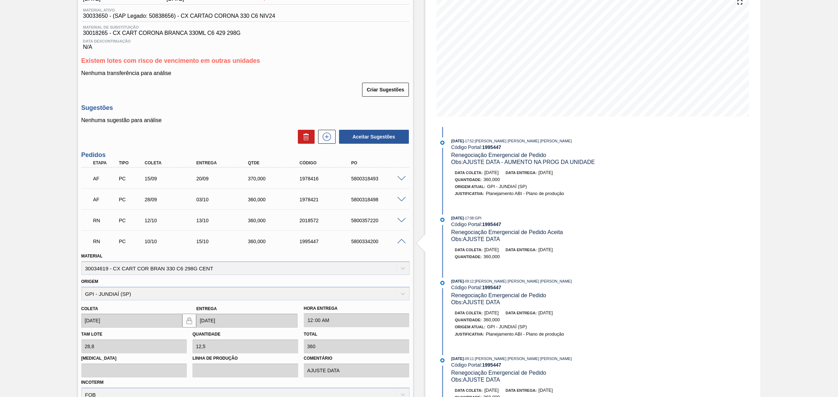
click at [403, 244] on span at bounding box center [401, 241] width 8 height 5
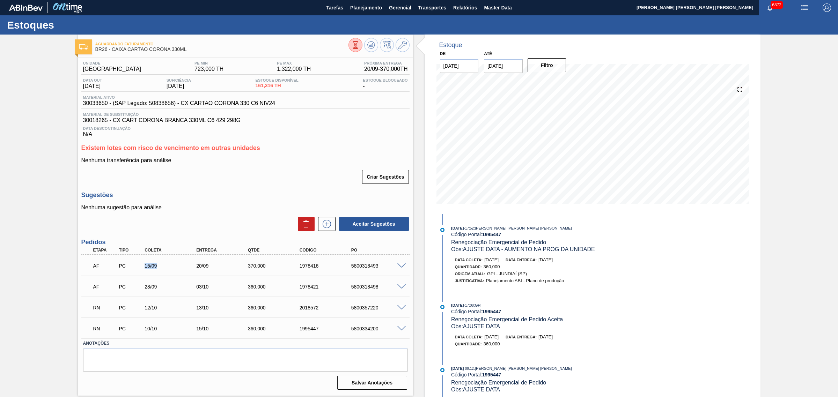
drag, startPoint x: 142, startPoint y: 268, endPoint x: 158, endPoint y: 268, distance: 15.0
click at [158, 268] on div "15/09" at bounding box center [172, 266] width 59 height 6
click at [397, 329] on span at bounding box center [401, 329] width 8 height 5
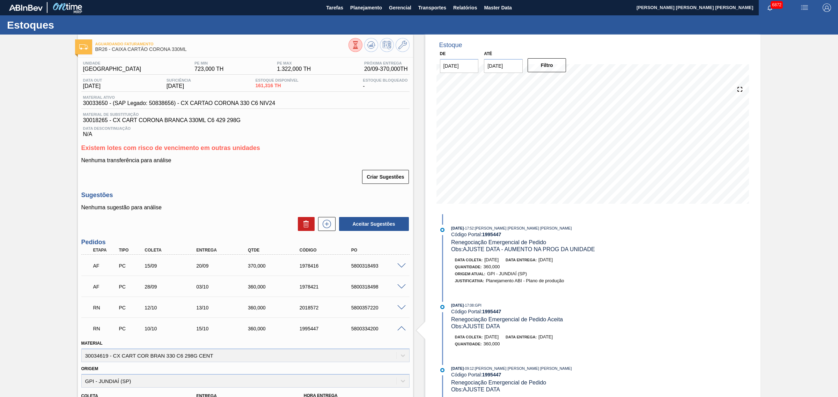
scroll to position [88, 0]
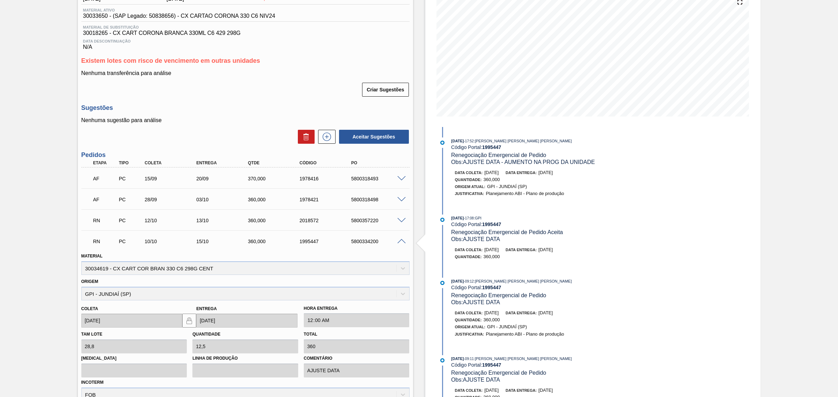
click at [399, 243] on span at bounding box center [401, 241] width 8 height 5
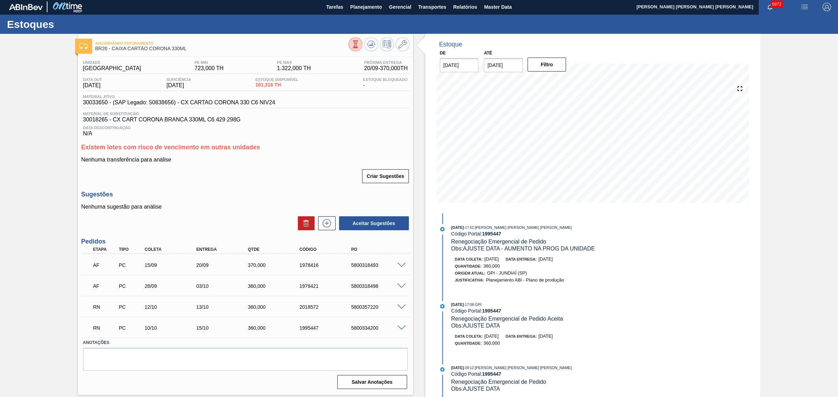
scroll to position [0, 0]
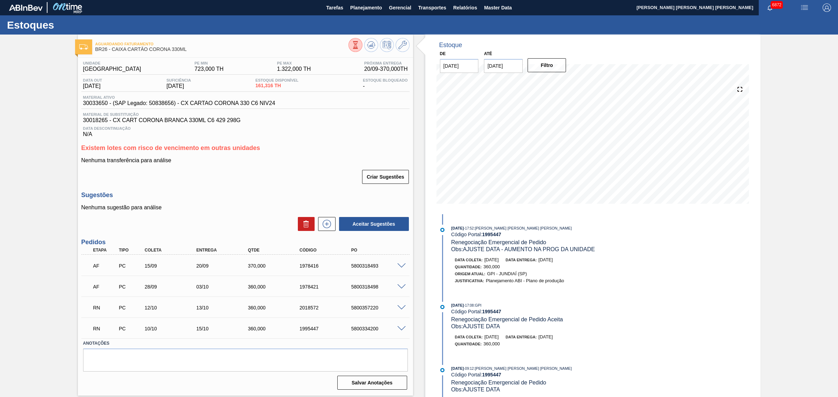
click at [399, 267] on span at bounding box center [401, 266] width 8 height 5
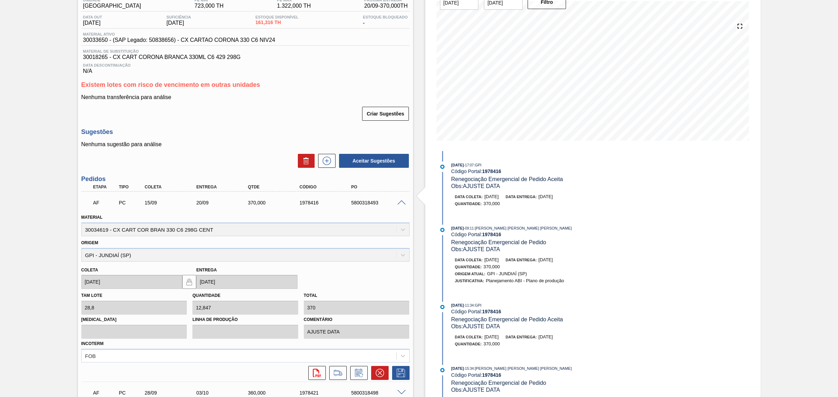
scroll to position [44, 0]
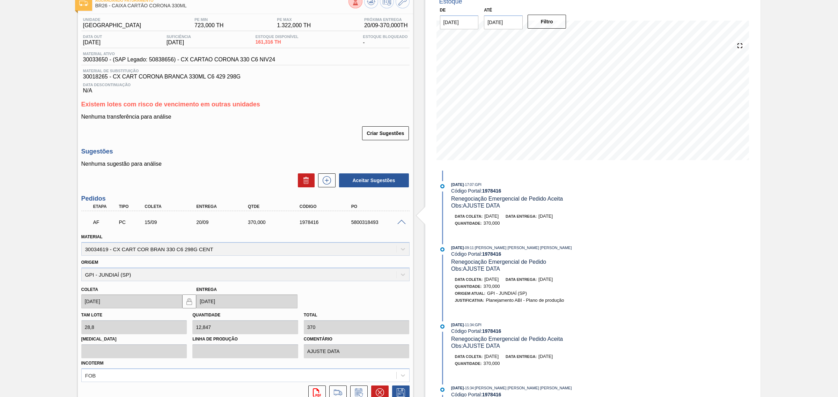
click at [403, 223] on span at bounding box center [401, 222] width 8 height 5
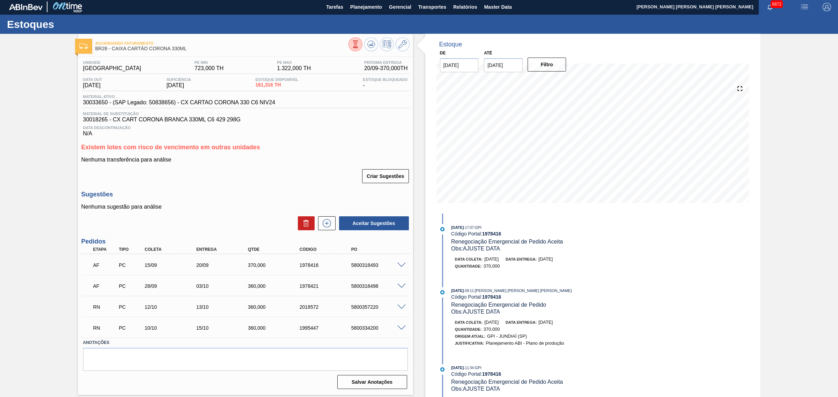
scroll to position [0, 0]
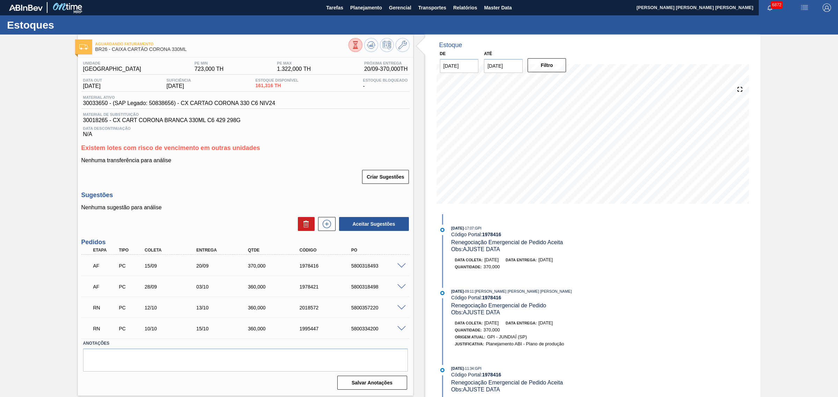
click at [306, 190] on div "Unidade Uberlândia PE MIN 723,000 TH PE MAX 1.322,000 TH Próxima Entrega 20/09 …" at bounding box center [245, 225] width 335 height 335
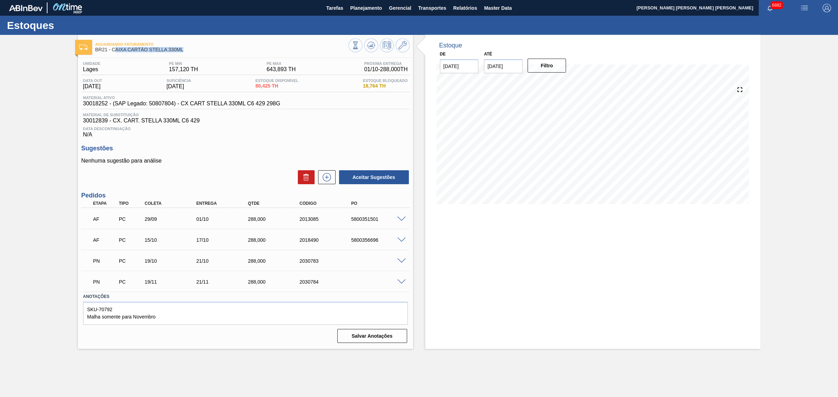
drag, startPoint x: 174, startPoint y: 50, endPoint x: 114, endPoint y: 52, distance: 60.1
click at [114, 52] on span "BR21 - CAIXA CARTÃO STELLA 330ML" at bounding box center [221, 49] width 253 height 5
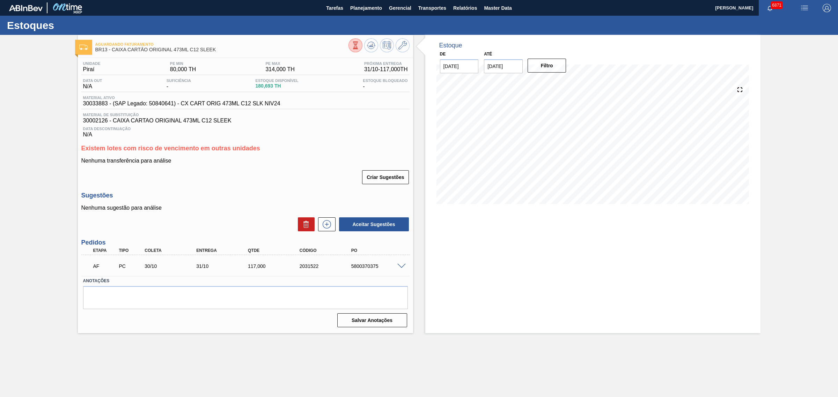
click at [399, 267] on span at bounding box center [401, 266] width 8 height 5
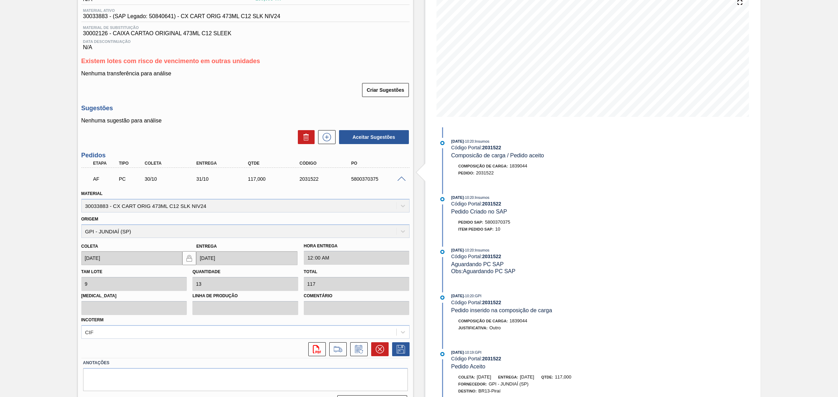
scroll to position [107, 0]
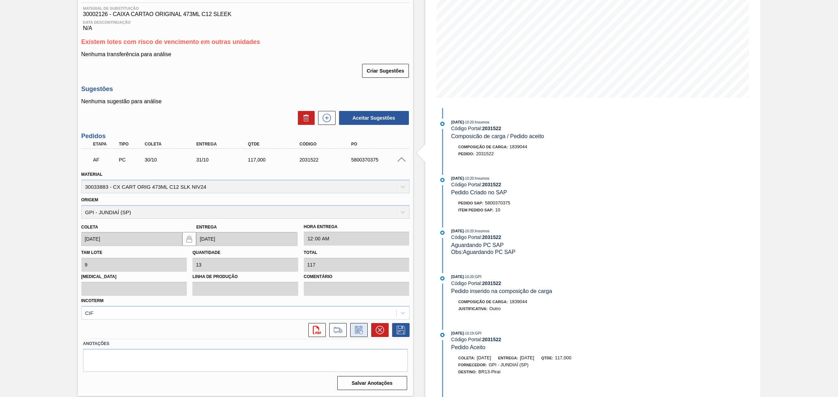
click at [357, 331] on icon at bounding box center [358, 330] width 11 height 8
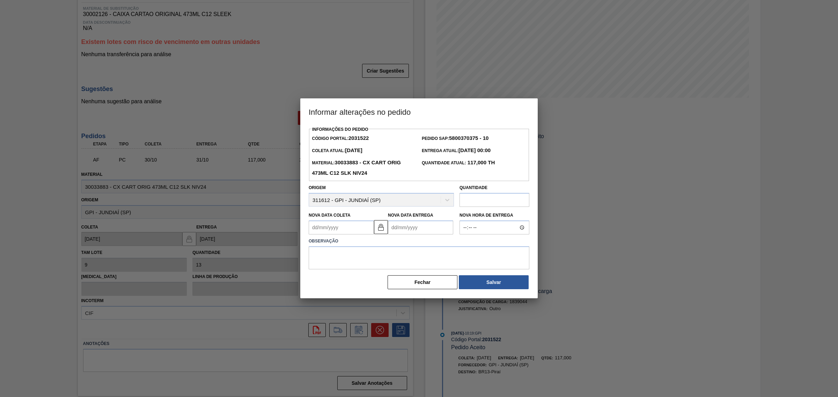
click at [361, 229] on Coleta2031522 "Nova Data Coleta" at bounding box center [341, 228] width 65 height 14
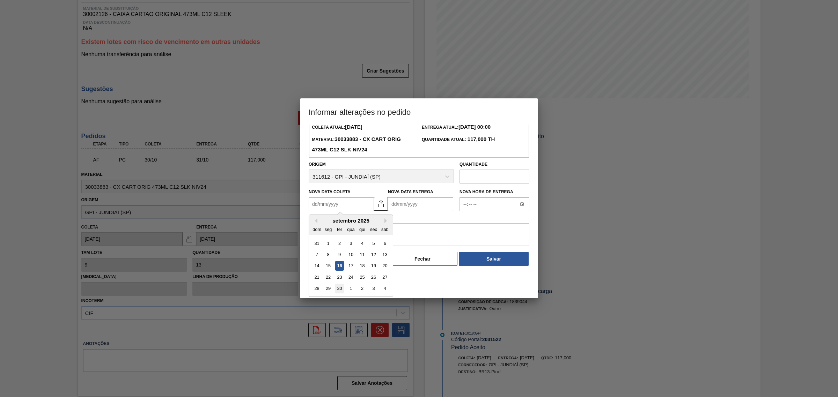
click at [341, 290] on div "30" at bounding box center [339, 288] width 9 height 9
type Coleta2031522 "30/09/2025"
type Entrega2031522 "01/10/2025"
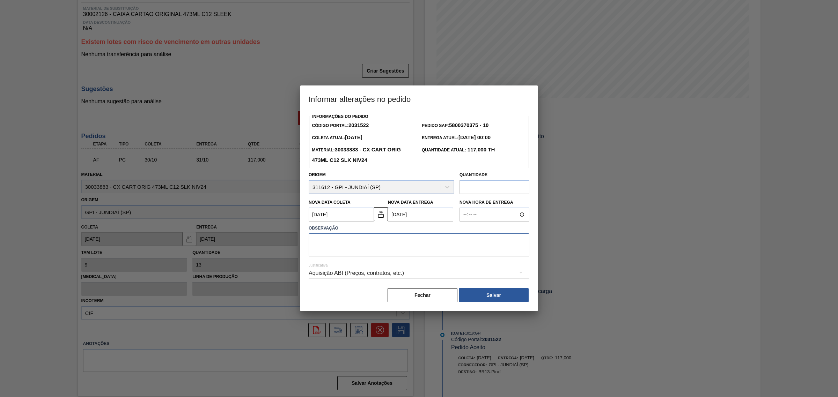
click at [362, 243] on textarea at bounding box center [419, 245] width 221 height 23
type textarea "AJUSTE DATA - ALOCAR PEDIDO PRONTO NESSA PO"
click at [400, 278] on div "Aquisição ABI (Preços, contratos, etc.)" at bounding box center [419, 274] width 221 height 20
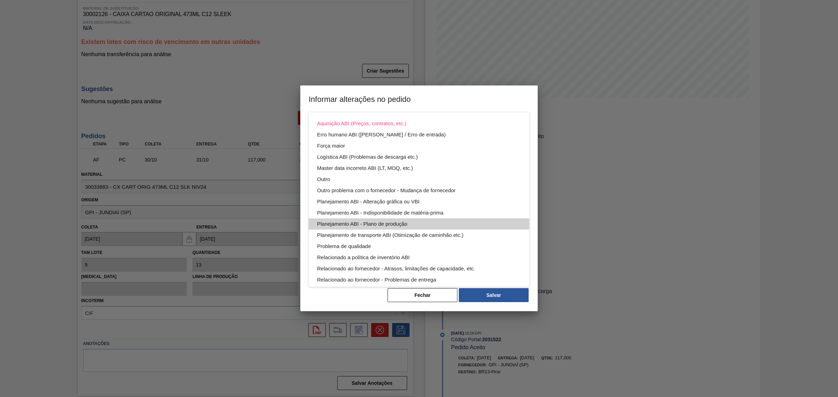
click at [421, 222] on div "Planejamento ABI - Plano de produção" at bounding box center [419, 224] width 204 height 11
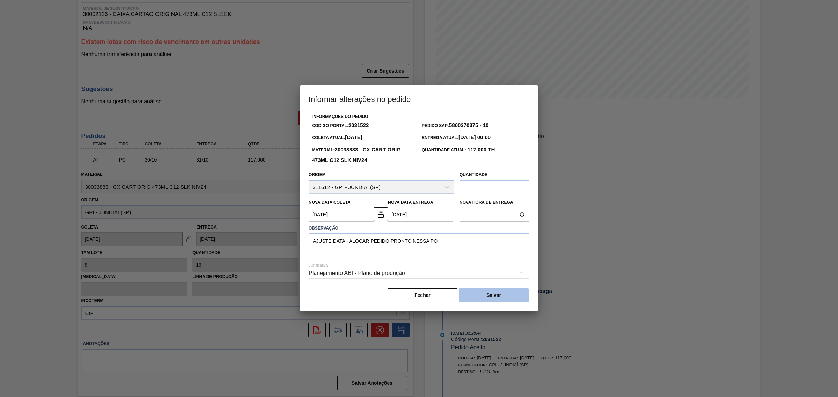
click at [491, 297] on button "Salvar" at bounding box center [494, 295] width 70 height 14
click at [491, 293] on button "Salvar" at bounding box center [494, 295] width 70 height 14
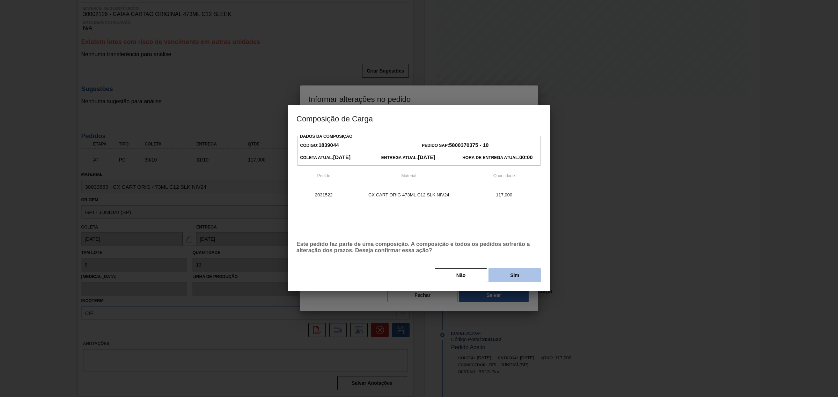
click at [512, 277] on button "Sim" at bounding box center [515, 276] width 52 height 14
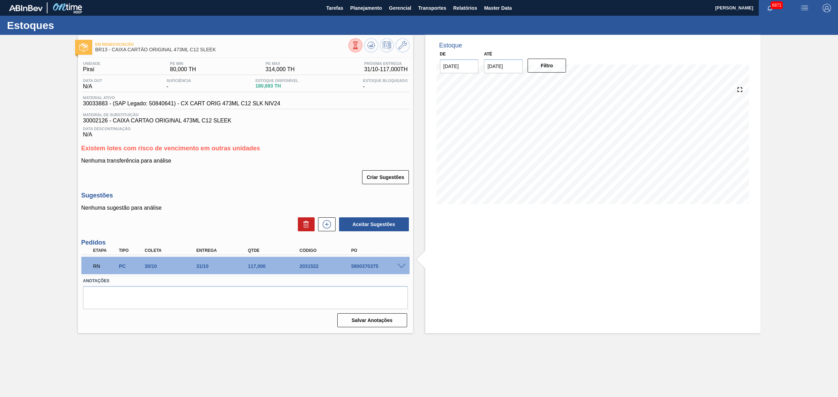
click at [400, 268] on span at bounding box center [401, 266] width 8 height 5
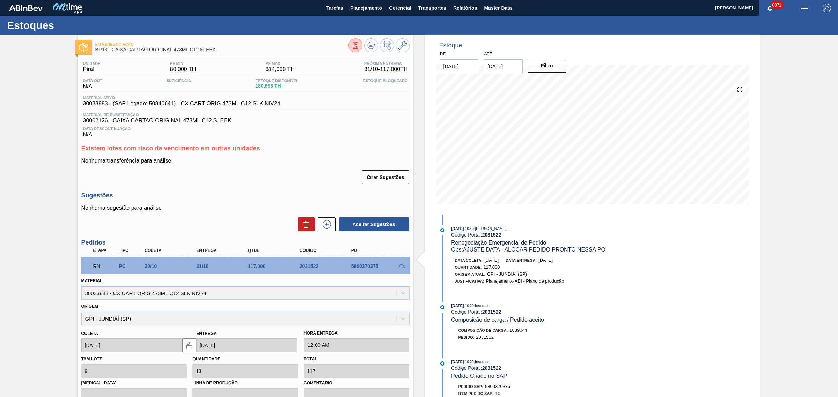
click at [400, 268] on span at bounding box center [401, 266] width 8 height 5
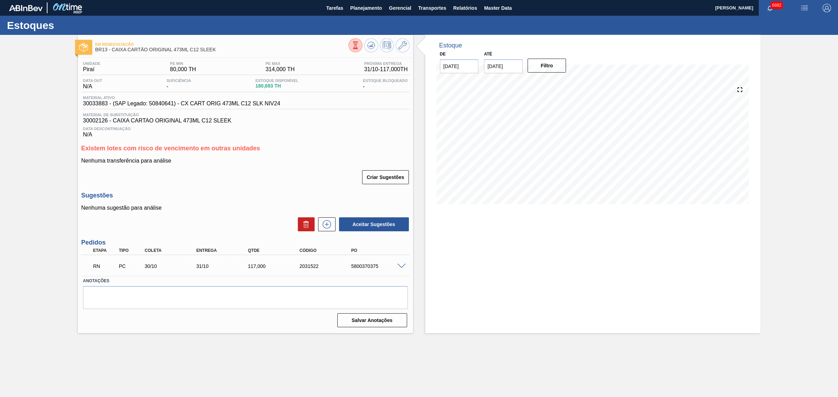
click at [254, 364] on main "Tarefas Planejamento Gerencial Transportes Relatórios Master Data [PERSON_NAME]…" at bounding box center [419, 198] width 838 height 397
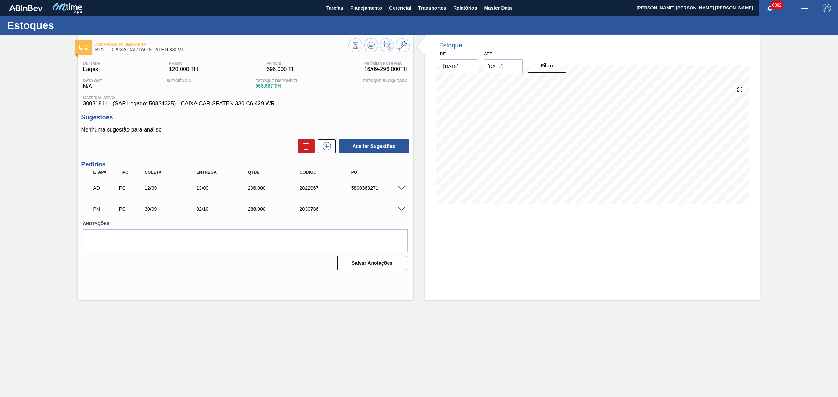
click at [401, 191] on div "5800363271" at bounding box center [379, 188] width 59 height 6
click at [401, 190] on span at bounding box center [401, 188] width 8 height 5
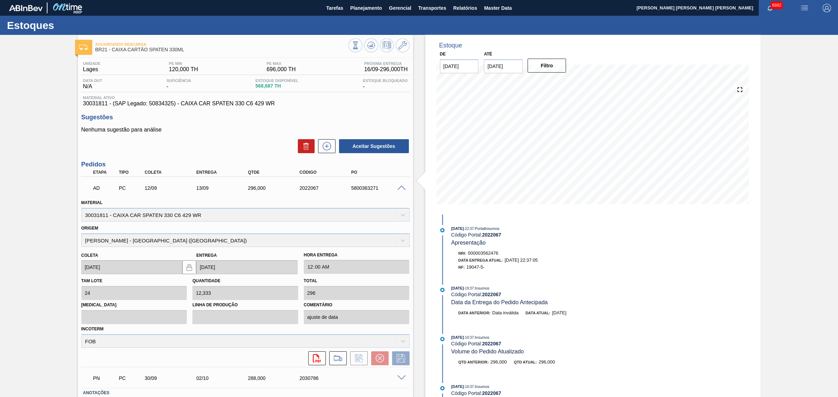
click at [403, 187] on span at bounding box center [401, 188] width 8 height 5
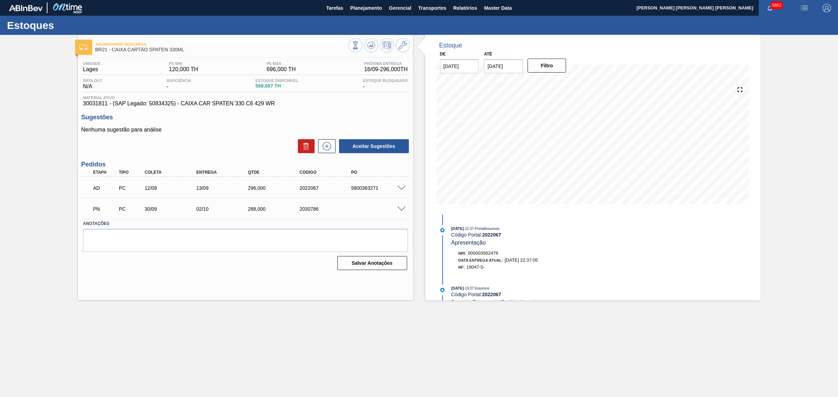
drag, startPoint x: 399, startPoint y: 186, endPoint x: 393, endPoint y: 189, distance: 6.2
click at [399, 186] on span at bounding box center [401, 188] width 8 height 5
